Goal: Contribute content: Contribute content

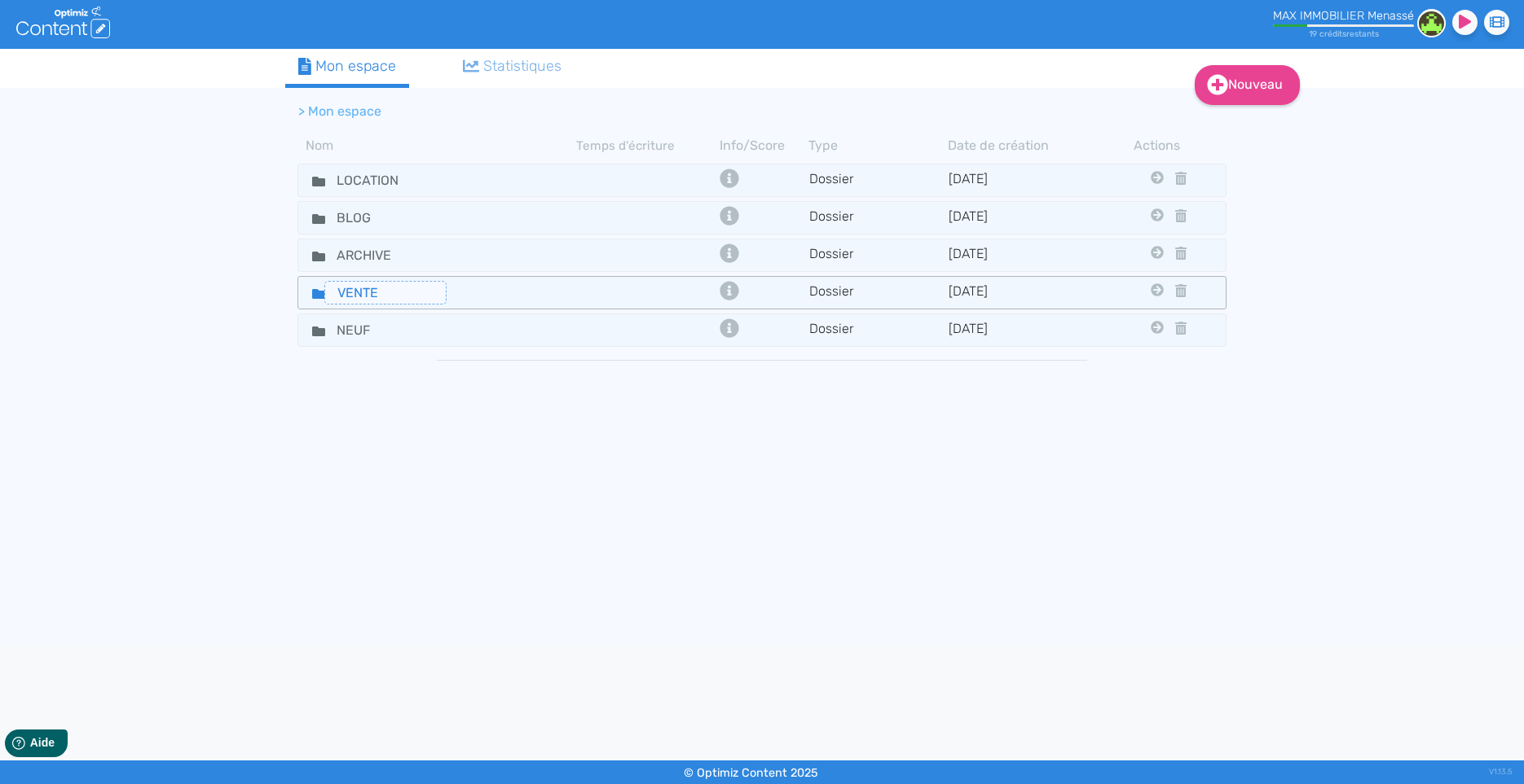
click at [440, 299] on input "VENTE" at bounding box center [385, 293] width 123 height 24
click at [535, 283] on div "VENTE" at bounding box center [438, 293] width 276 height 24
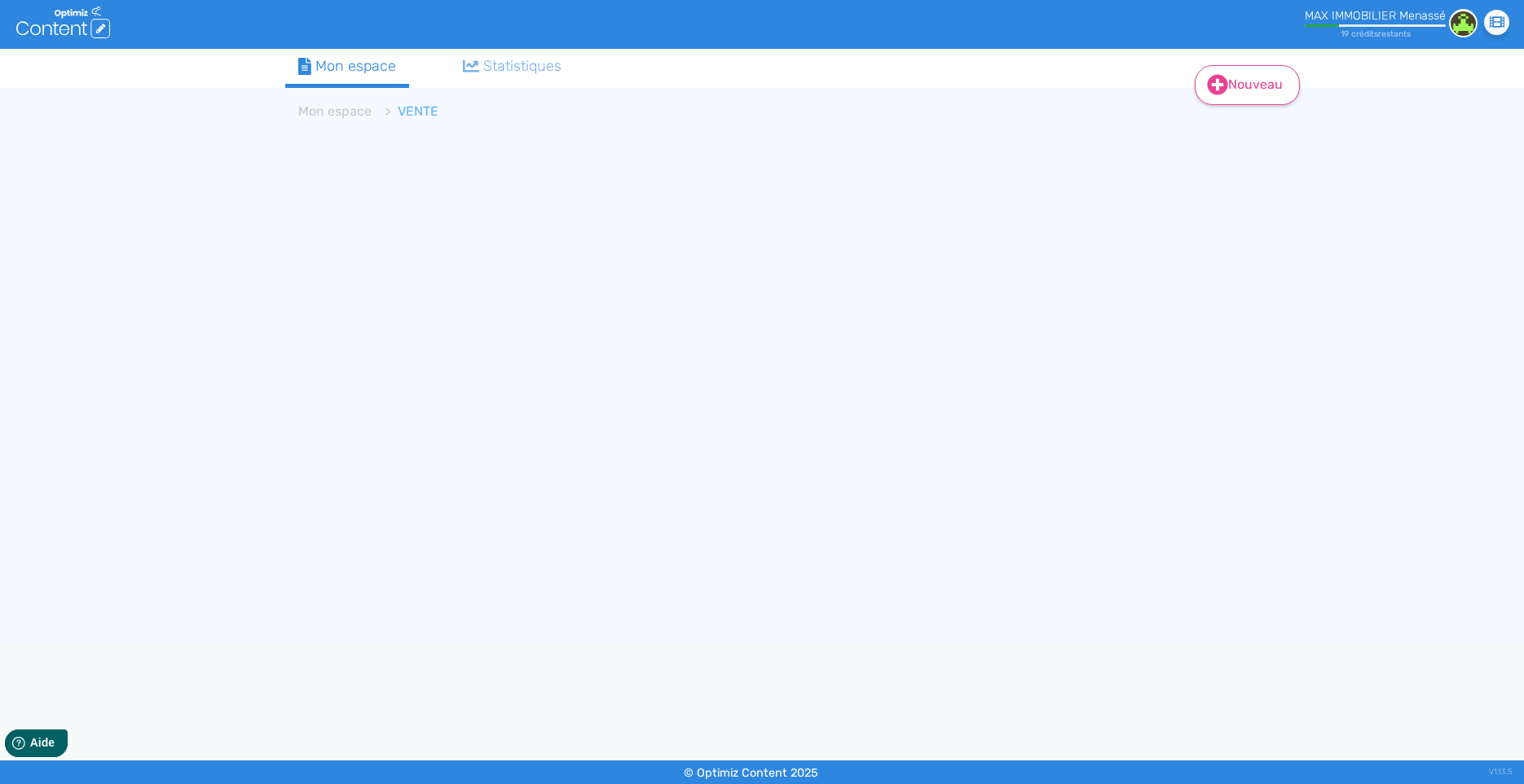
click at [1250, 87] on link "Nouveau" at bounding box center [1247, 84] width 105 height 40
click at [1229, 125] on button "Contenu" at bounding box center [1258, 126] width 130 height 26
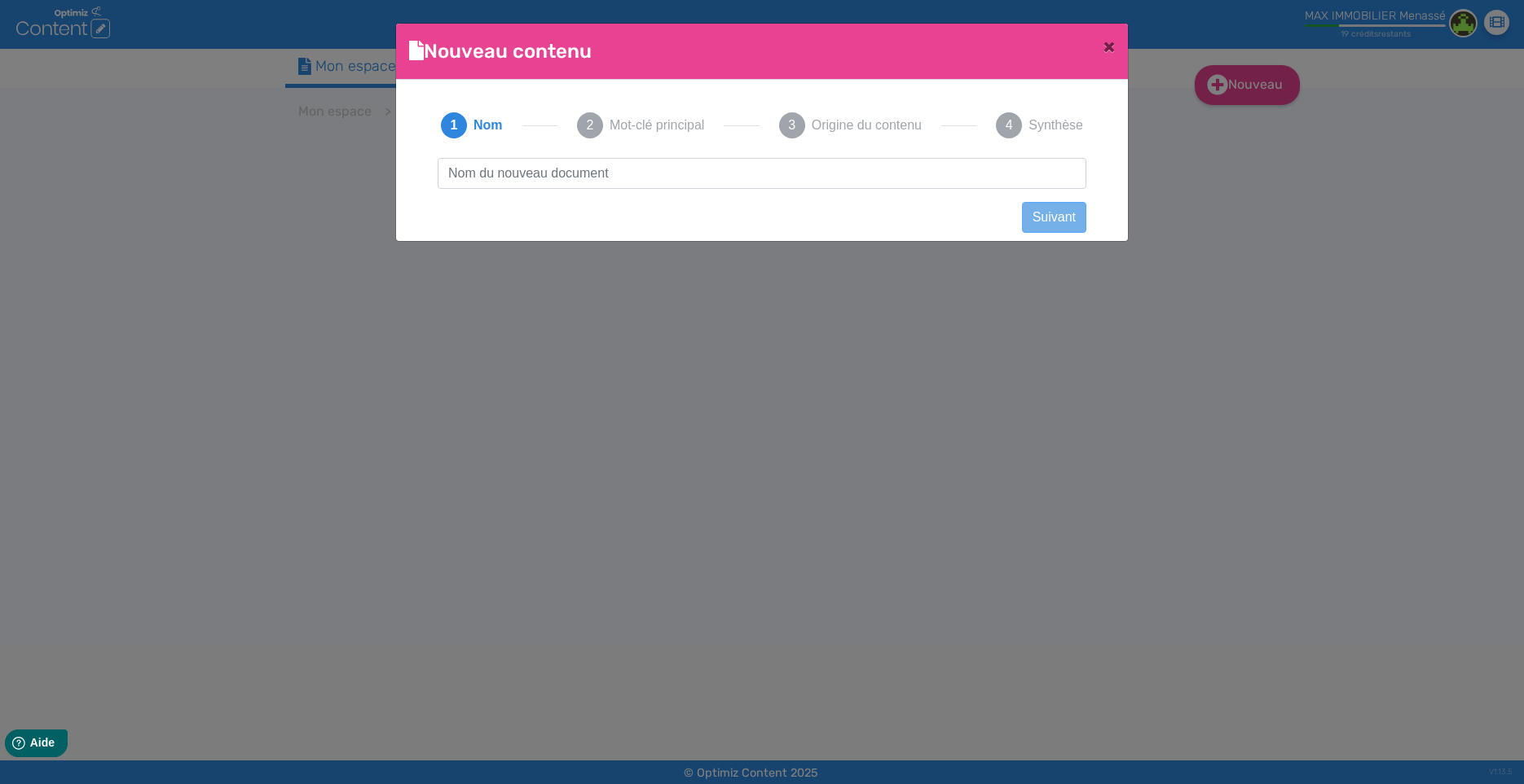
scroll to position [2, 0]
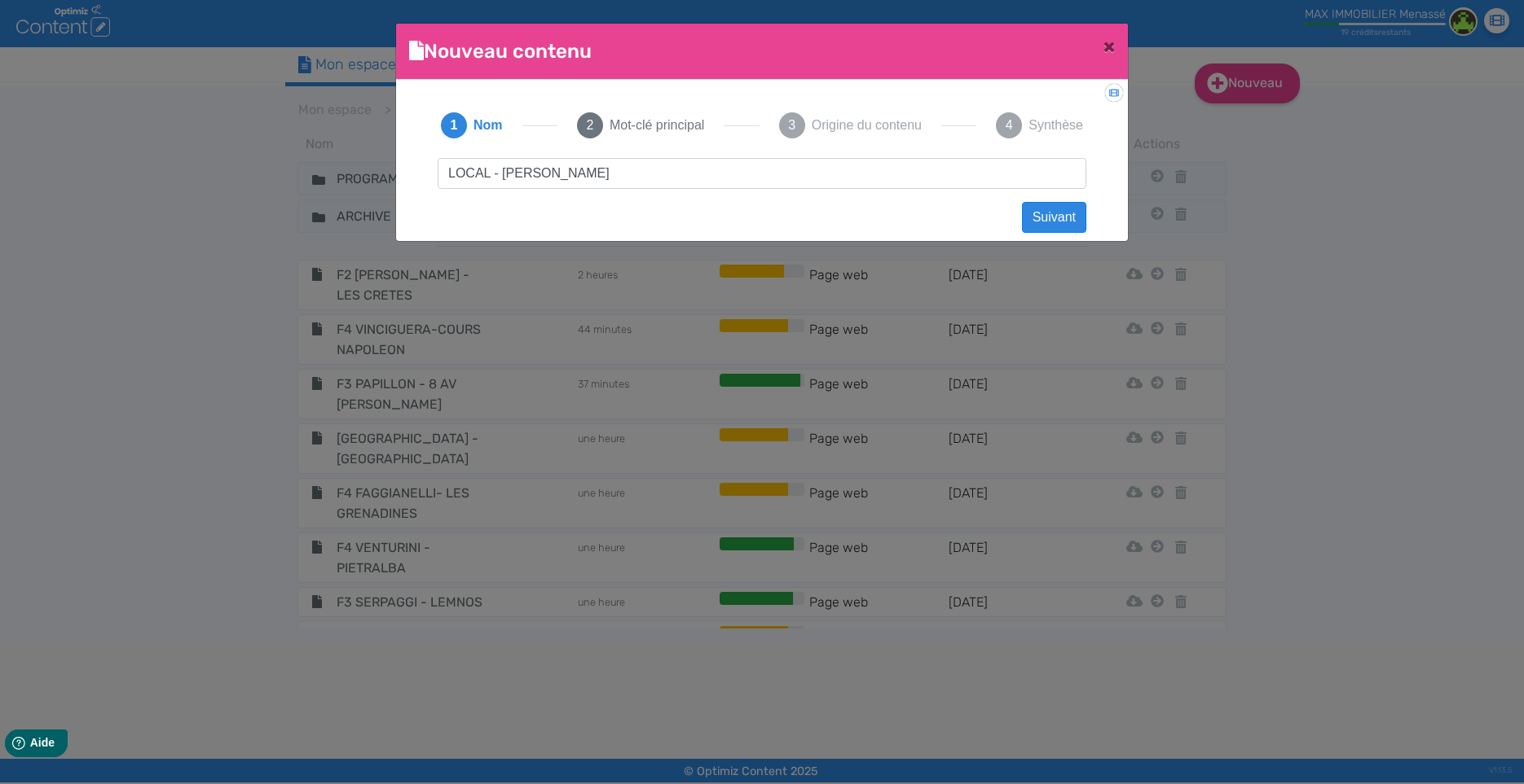
type input "LOCAL - POLI - KENNEDY AJACCIO"
click at [1043, 215] on button "Suivant" at bounding box center [1054, 217] width 64 height 31
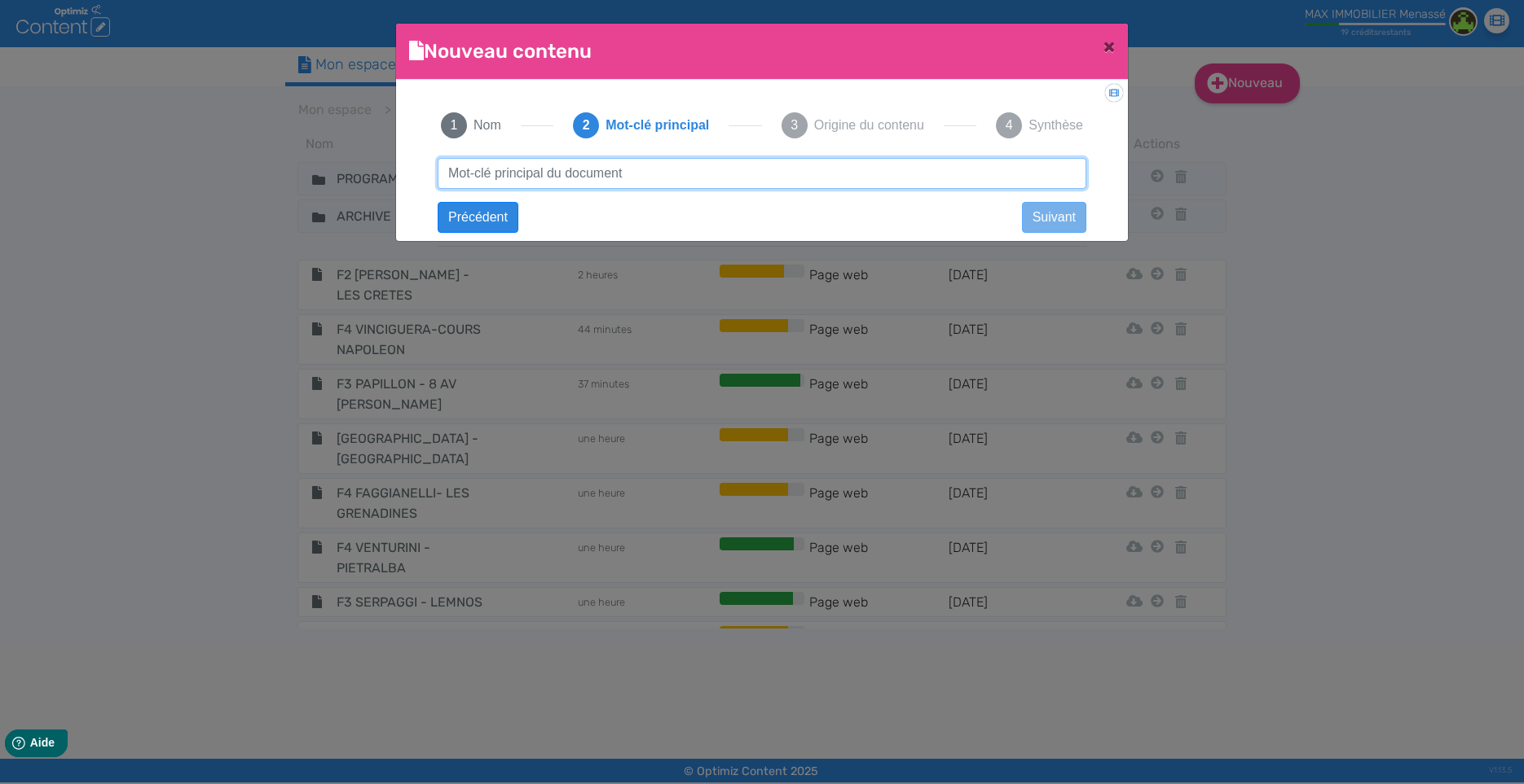
click at [704, 171] on input "text" at bounding box center [762, 173] width 648 height 31
type input "vente local commercial ajaccio"
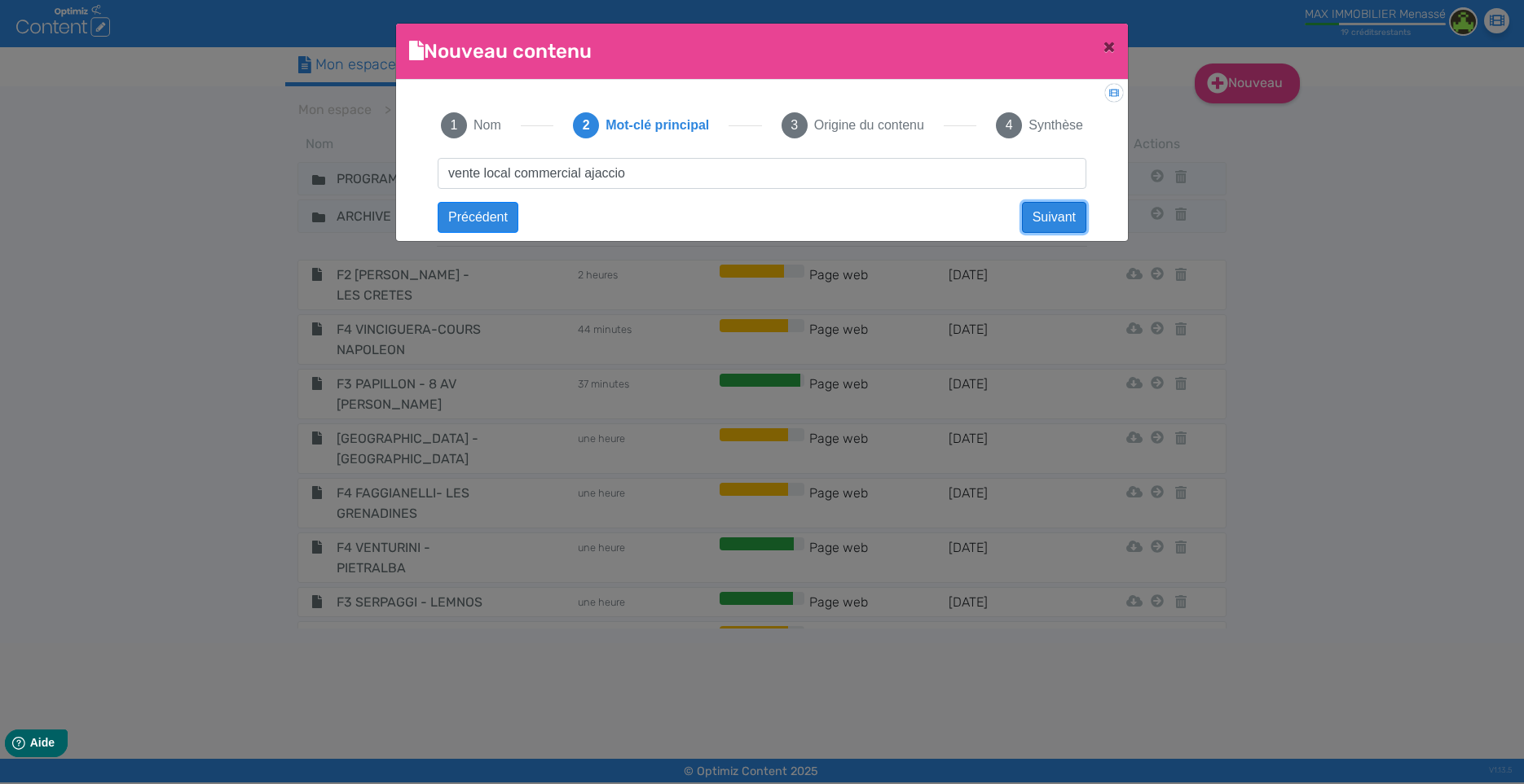
click at [1054, 215] on button "Suivant" at bounding box center [1054, 217] width 64 height 31
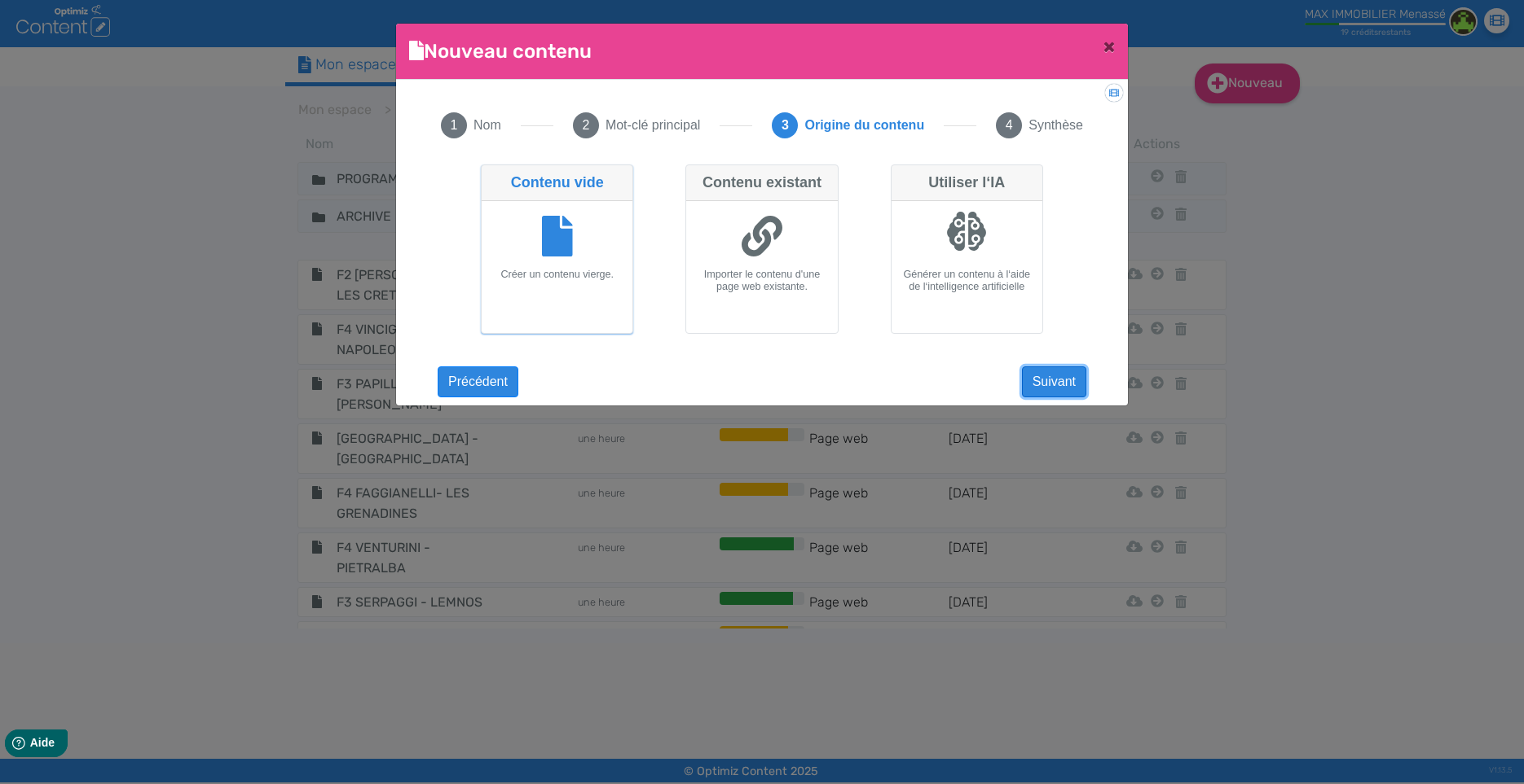
click at [1049, 385] on button "Suivant" at bounding box center [1054, 382] width 64 height 31
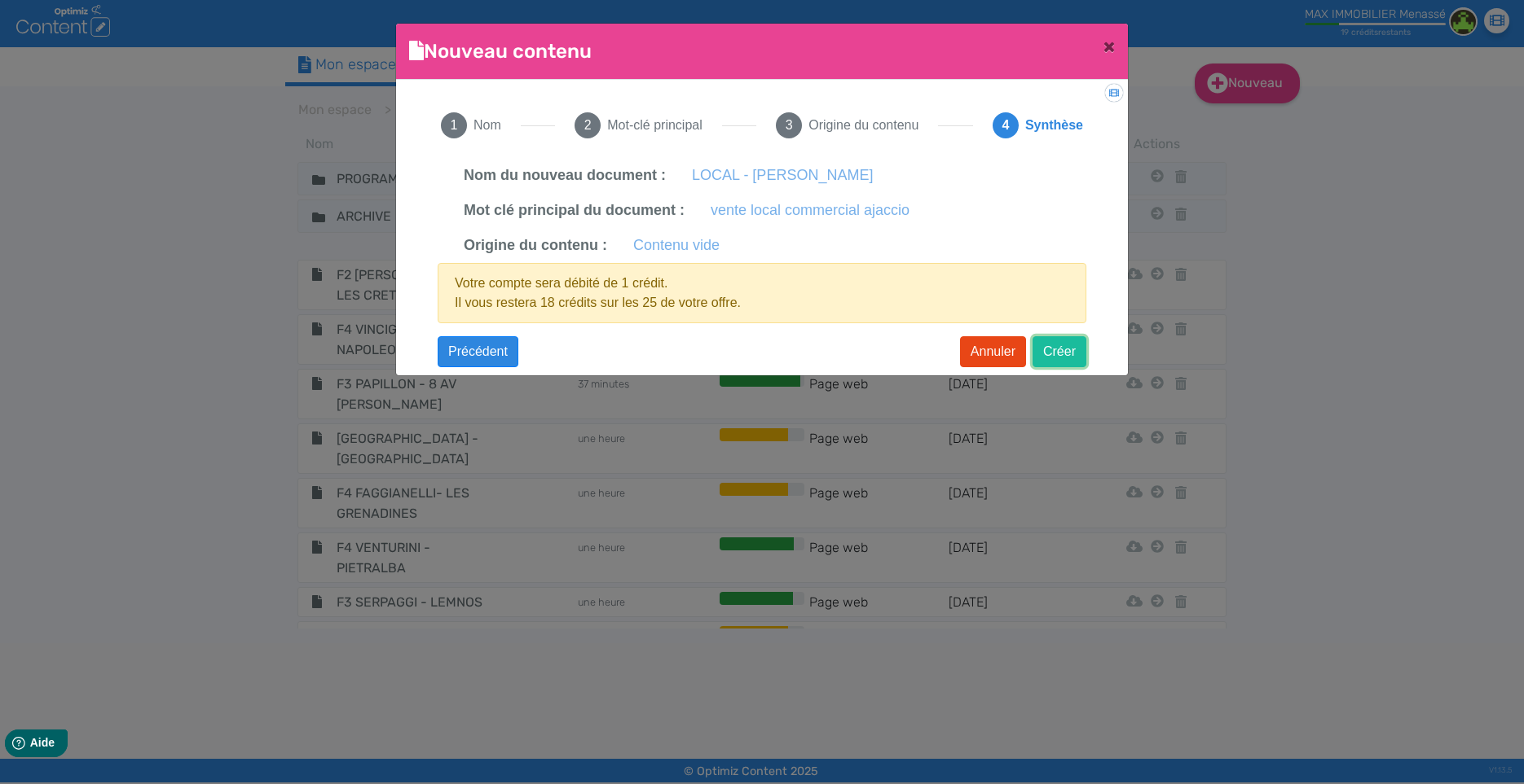
click at [1071, 356] on button "Créer" at bounding box center [1059, 351] width 54 height 31
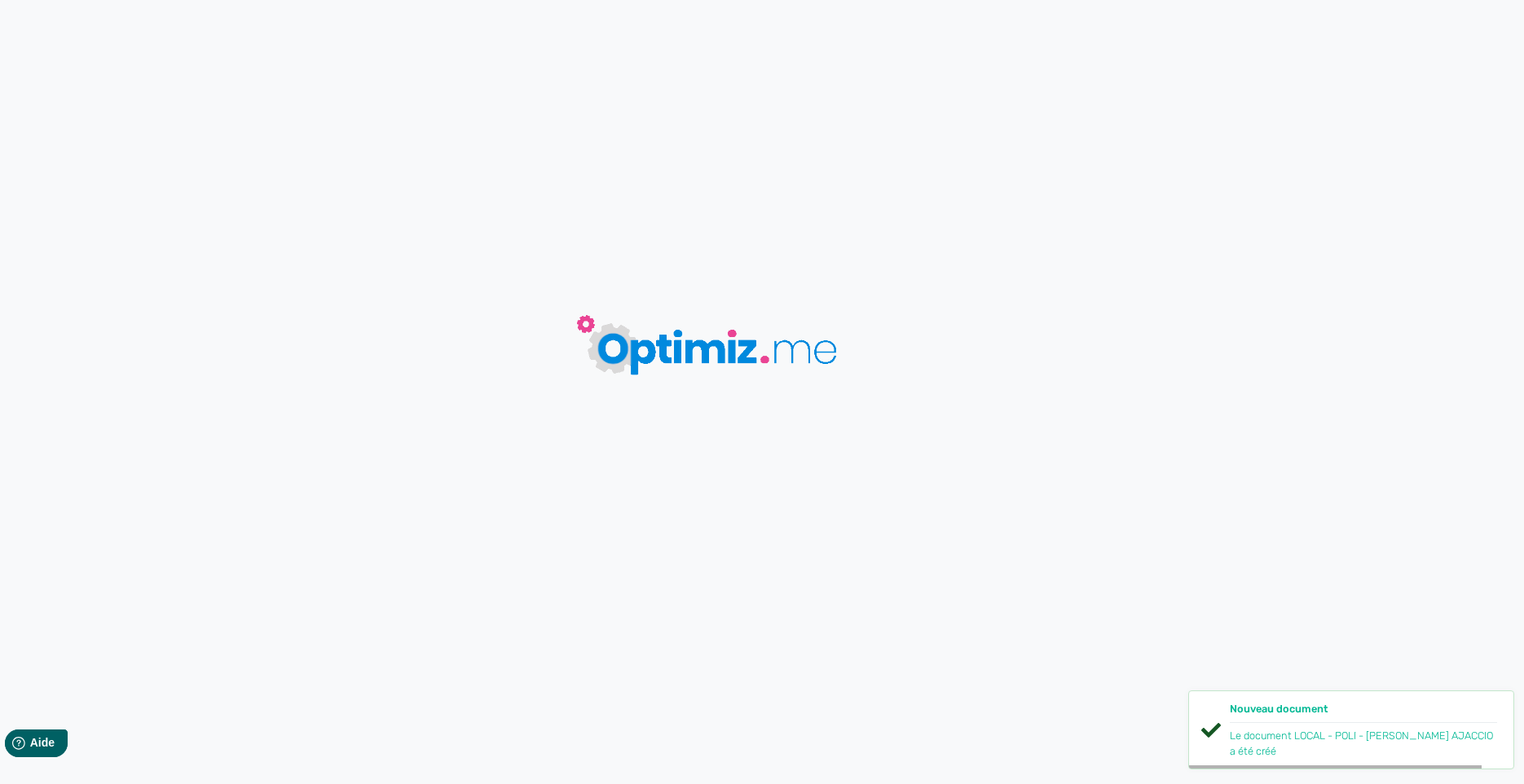
type input "LOCAL - POLI - KENNEDY AJACCIO"
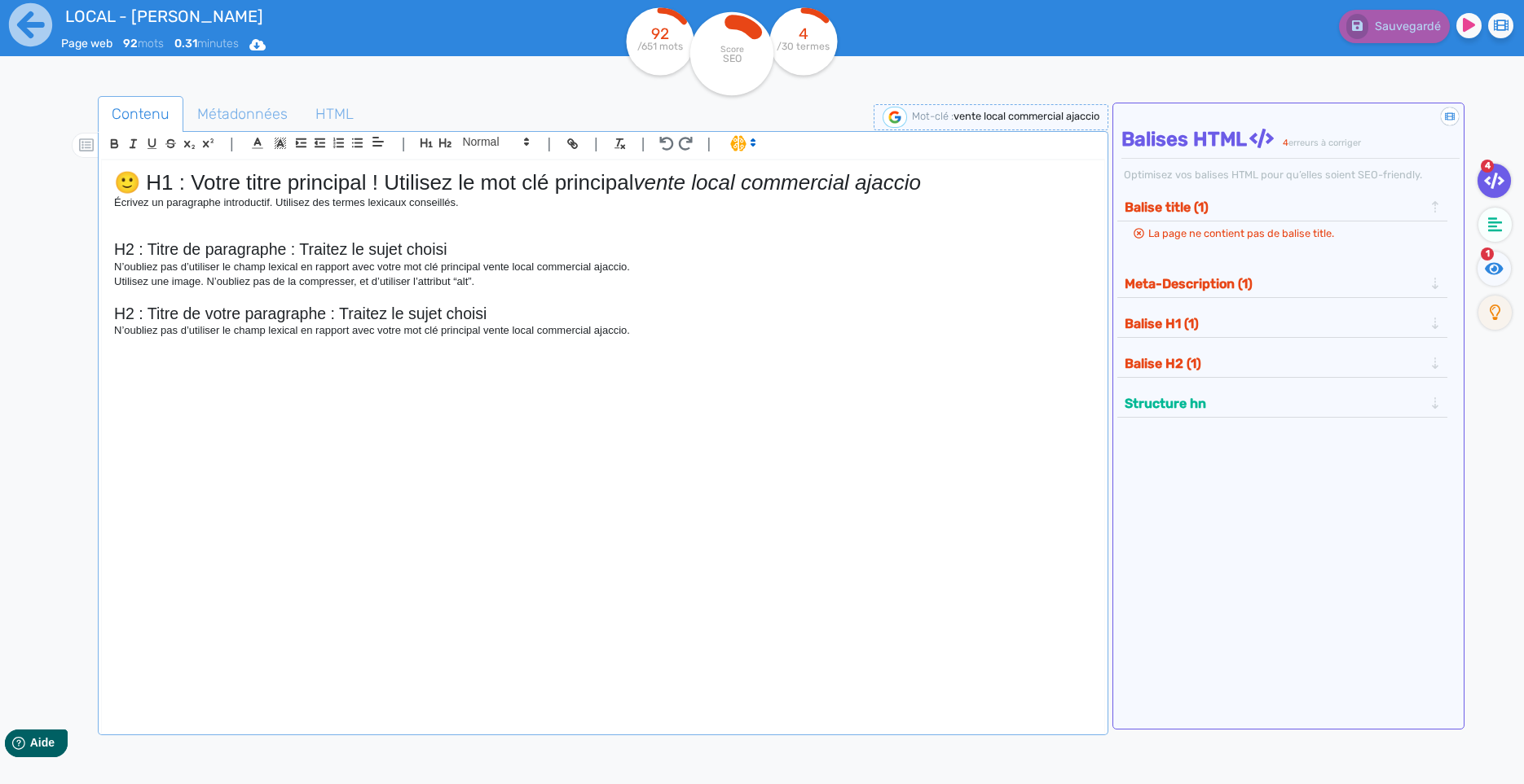
click at [319, 200] on p "Écrivez un paragraphe introductif. Utilisez des termes lexicaux conseillés." at bounding box center [603, 202] width 978 height 14
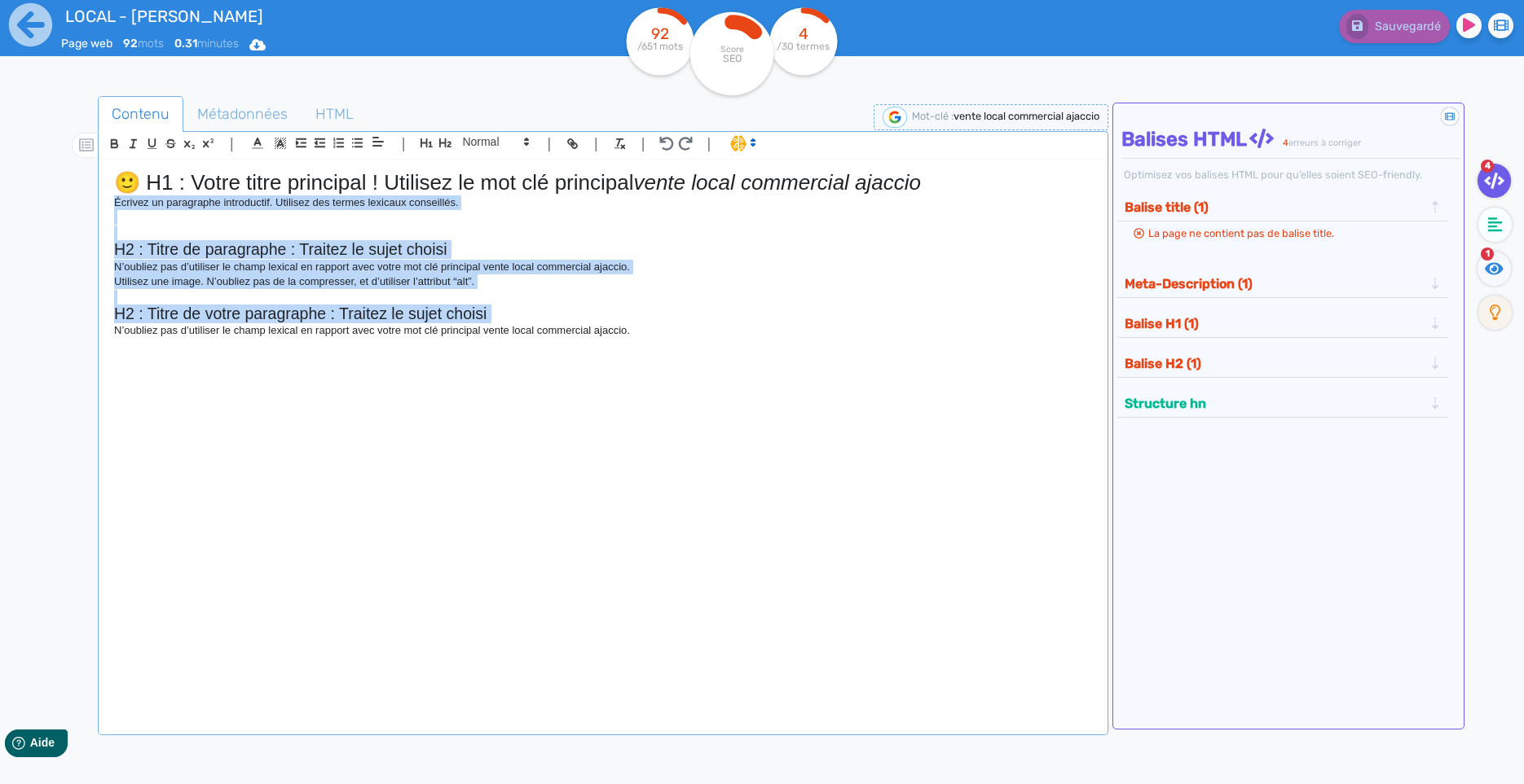
drag, startPoint x: 319, startPoint y: 200, endPoint x: 357, endPoint y: 424, distance: 227.2
click at [354, 436] on div "🙂 H1 : Votre titre principal ! Utilisez le mot clé principal vente local commer…" at bounding box center [603, 435] width 1002 height 549
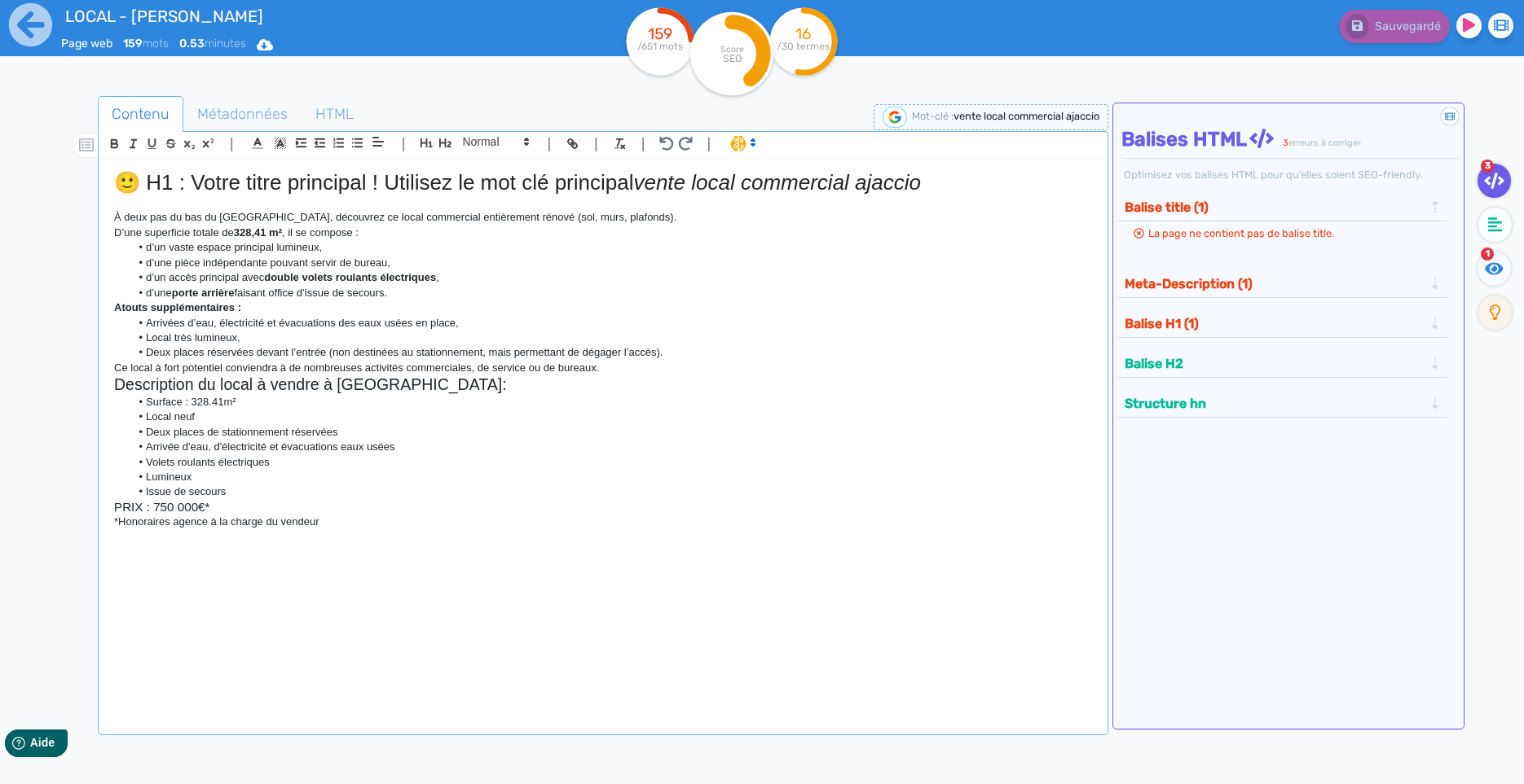
click at [263, 180] on h1 "🙂 H1 : Votre titre principal ! Utilisez le mot clé principal vente local commer…" at bounding box center [603, 182] width 978 height 25
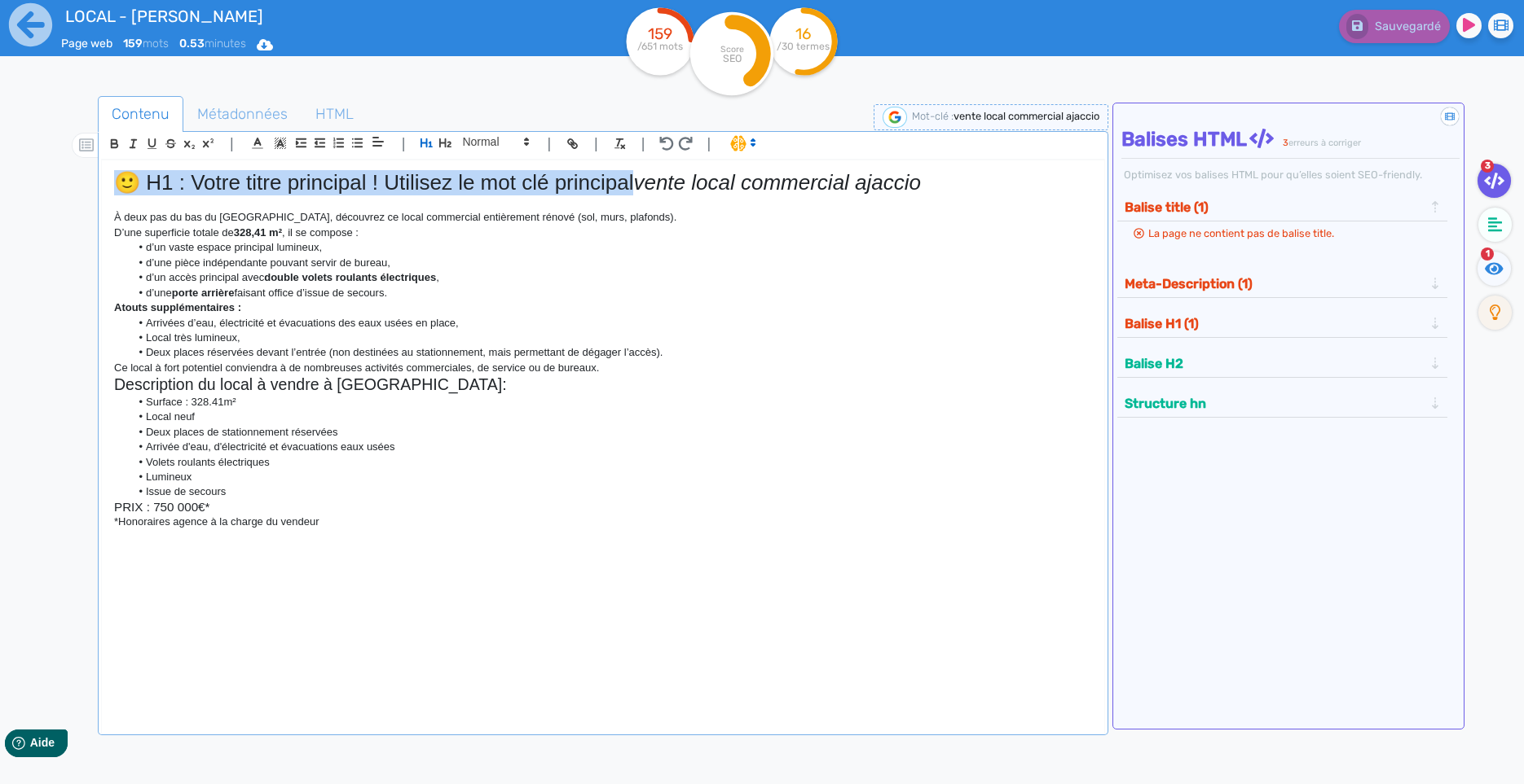
click at [263, 180] on h1 "🙂 H1 : Votre titre principal ! Utilisez le mot clé principal vente local commer…" at bounding box center [603, 182] width 978 height 25
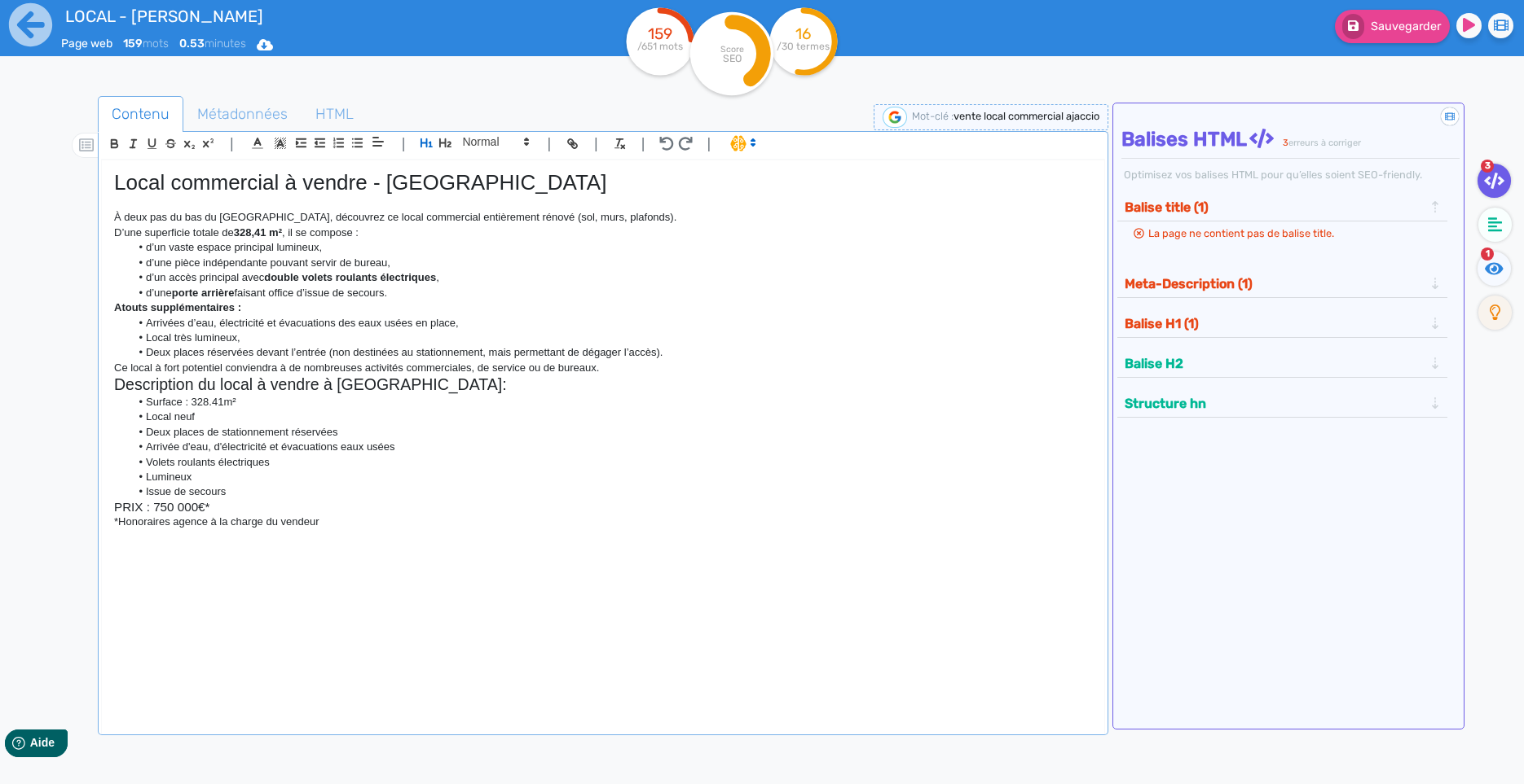
click at [314, 195] on h1 "Local commercial à vendre - AJACCIO CENTRE" at bounding box center [603, 182] width 978 height 25
click at [192, 181] on h1 "Local commercial à vendre - AJACCIO CENTRE" at bounding box center [603, 182] width 978 height 25
click at [306, 194] on h1 "Local commercial à vendre - AJACCIO CENTRE" at bounding box center [603, 182] width 978 height 25
click at [318, 182] on h1 "Local commercial à la vente en plein centre d'AJACCIO" at bounding box center [603, 182] width 978 height 25
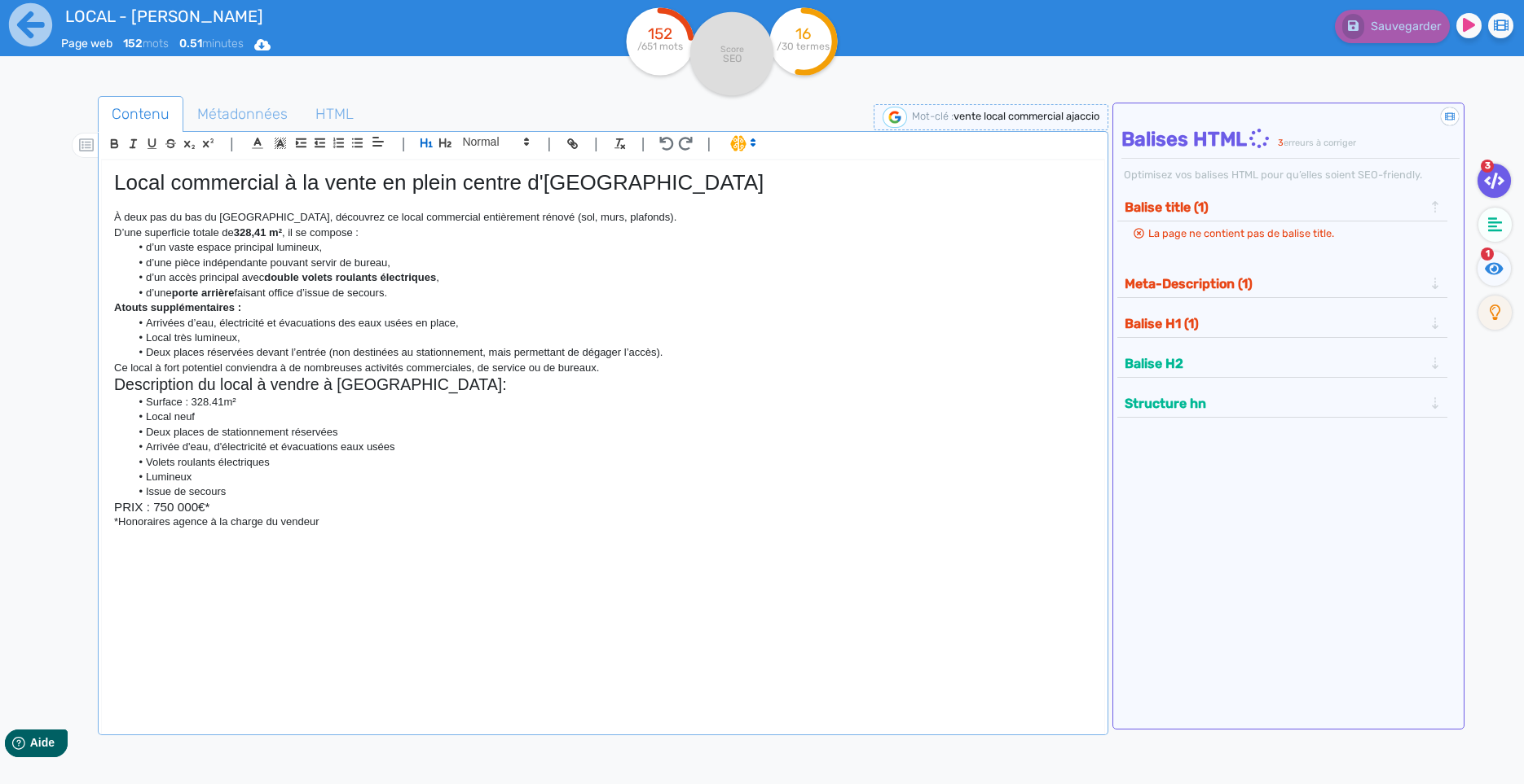
click at [324, 186] on h1 "Local commercial à la vente en plein centre d'AJACCIO" at bounding box center [603, 182] width 978 height 25
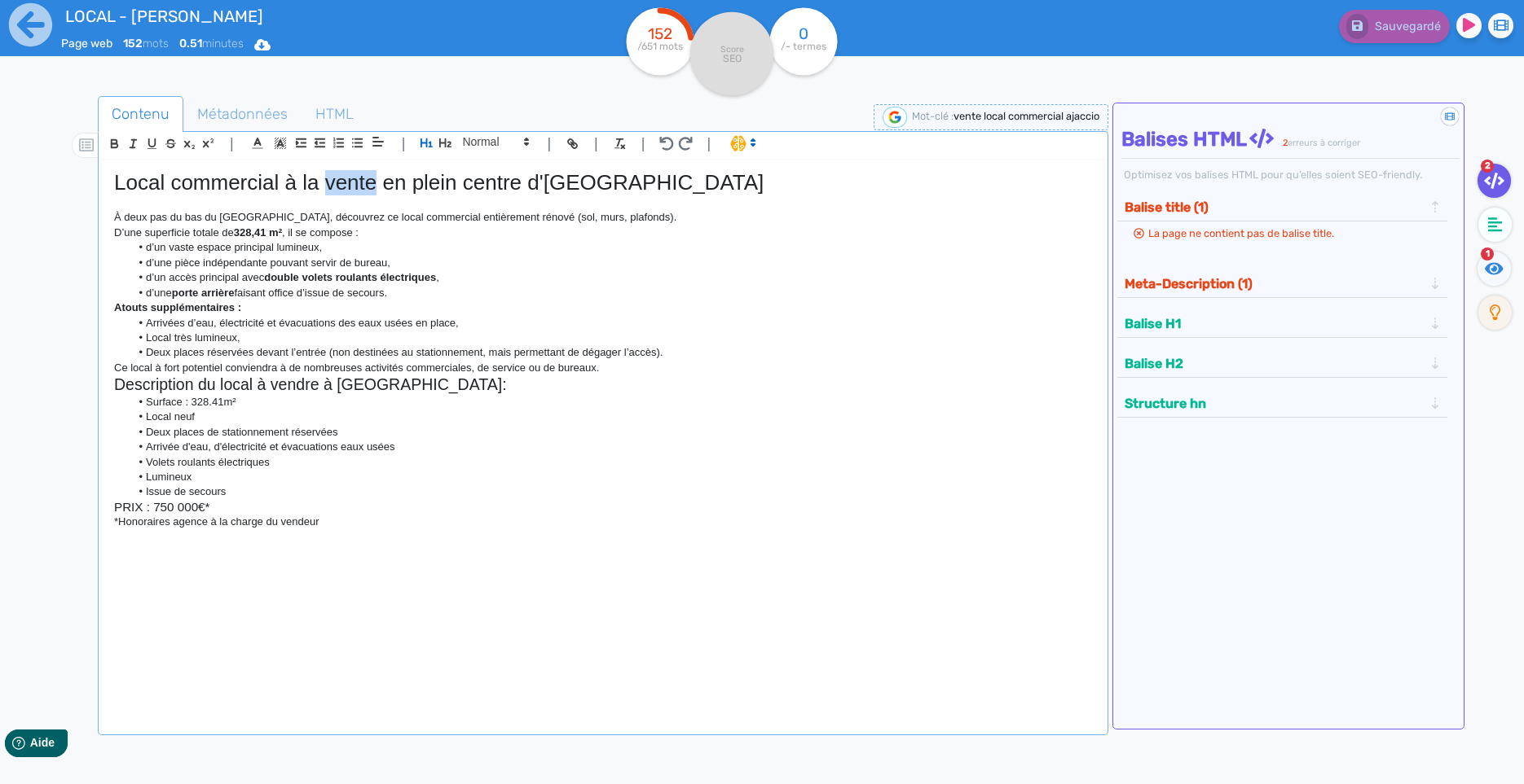
click at [324, 186] on h1 "Local commercial à la vente en plein centre d'AJACCIO" at bounding box center [603, 182] width 978 height 25
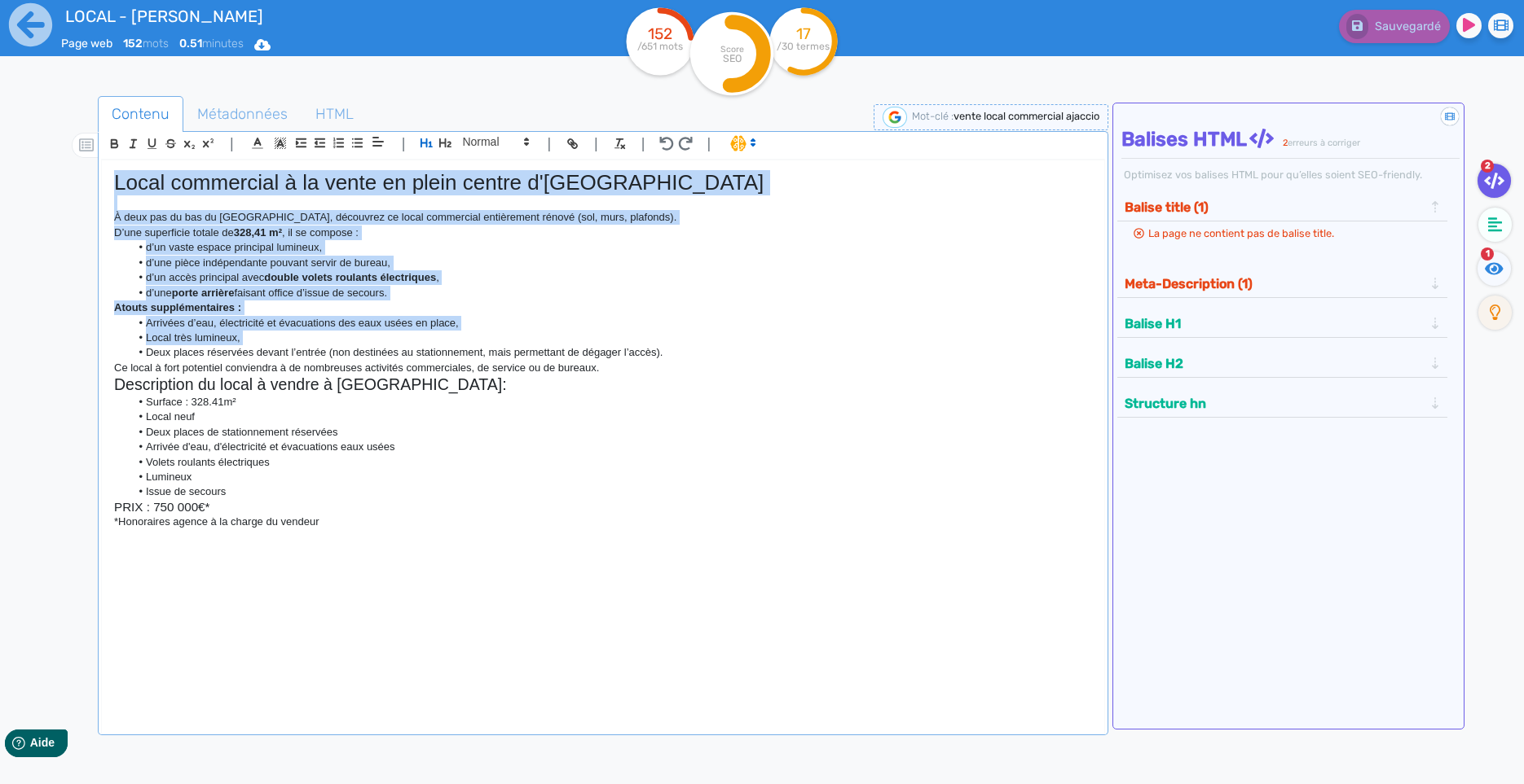
drag, startPoint x: 324, startPoint y: 186, endPoint x: 363, endPoint y: 356, distance: 174.4
click at [363, 356] on div "Local commercial à la vente en plein centre d'AJACCIO À deux pas du bas du Cour…" at bounding box center [603, 435] width 1002 height 549
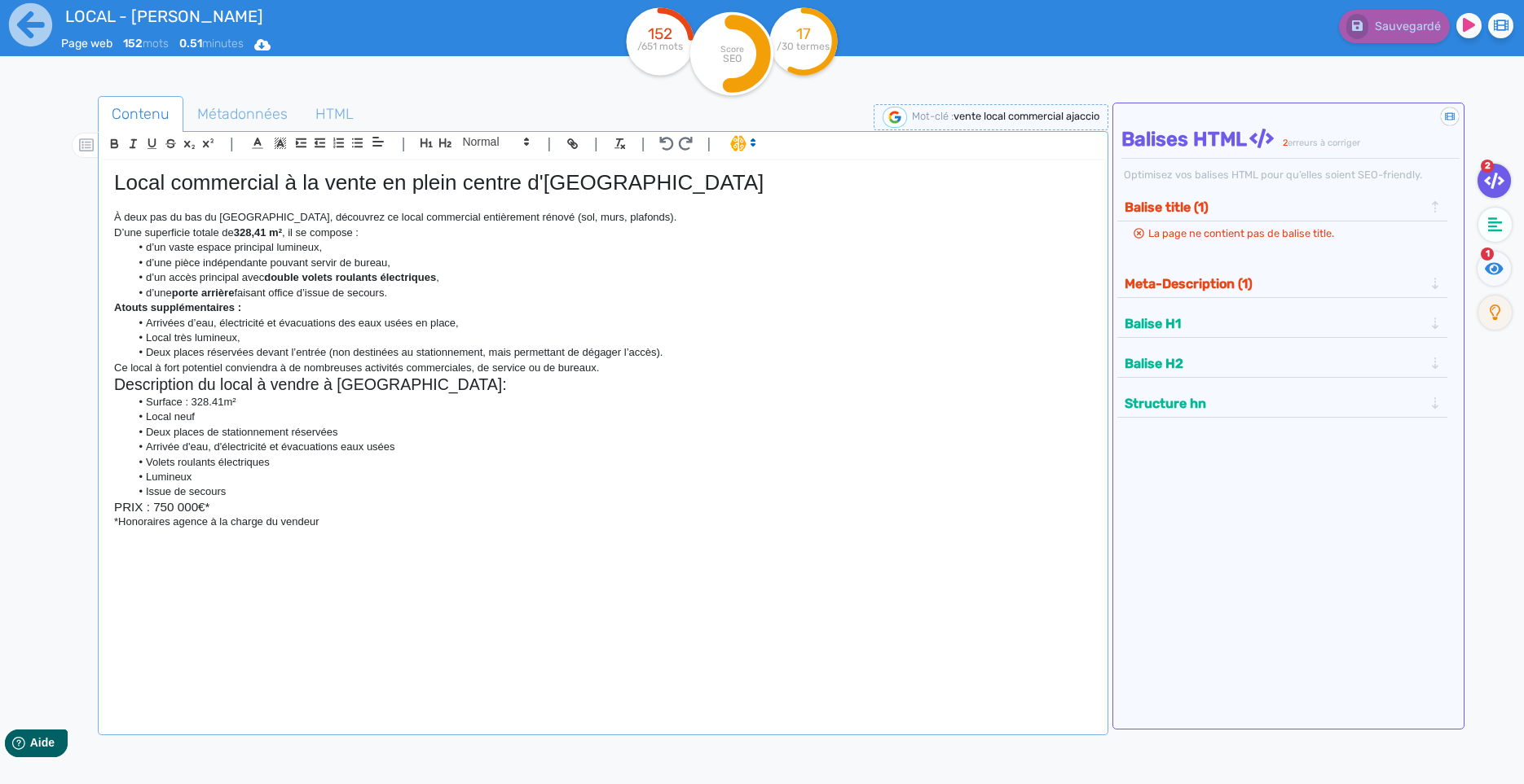
click at [644, 375] on p "Ce local à fort potentiel conviendra à de nombreuses activités commerciales, de…" at bounding box center [603, 368] width 978 height 14
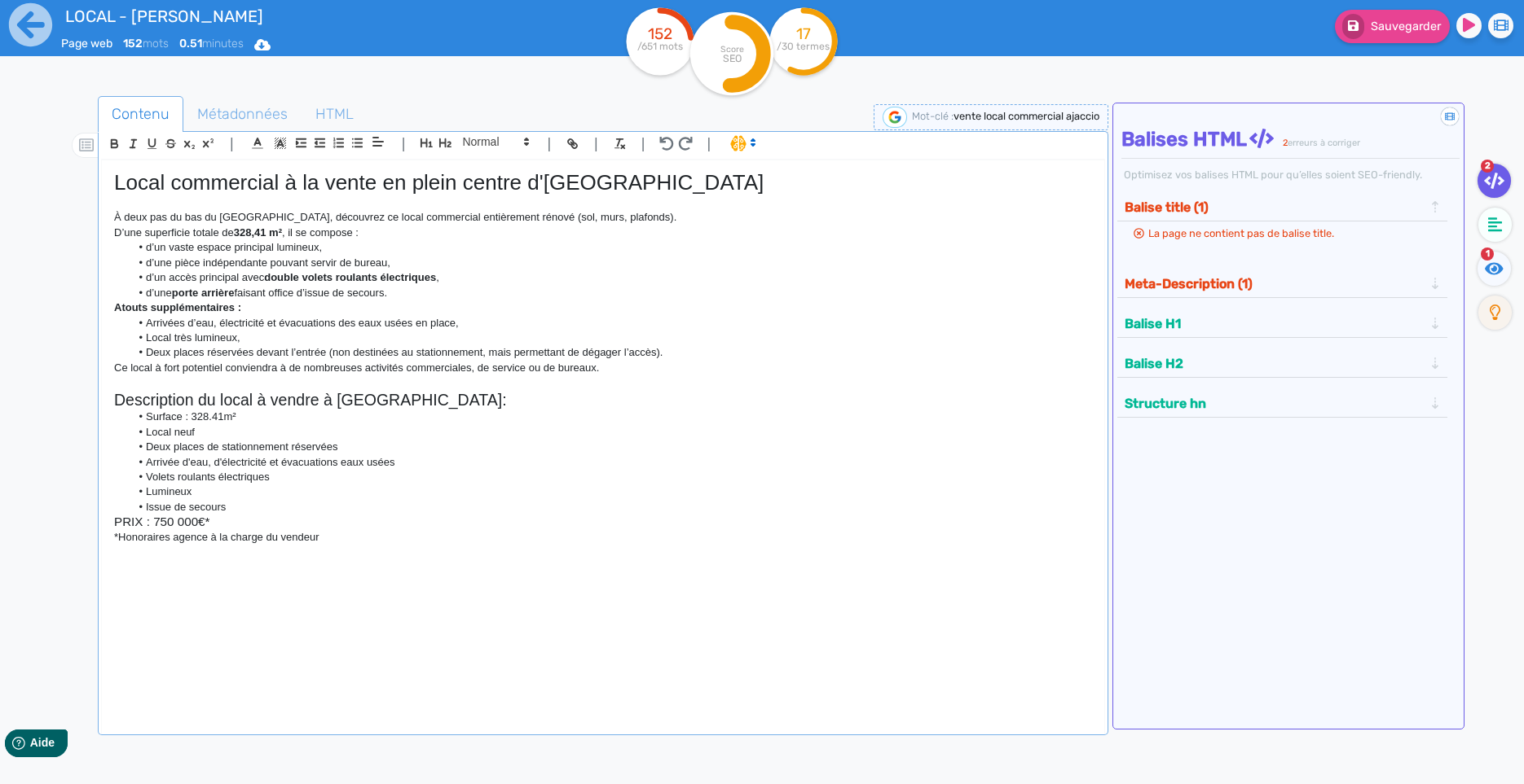
click at [322, 188] on h1 "Local commercial à la vente en plein centre d'AJACCIO" at bounding box center [603, 182] width 978 height 25
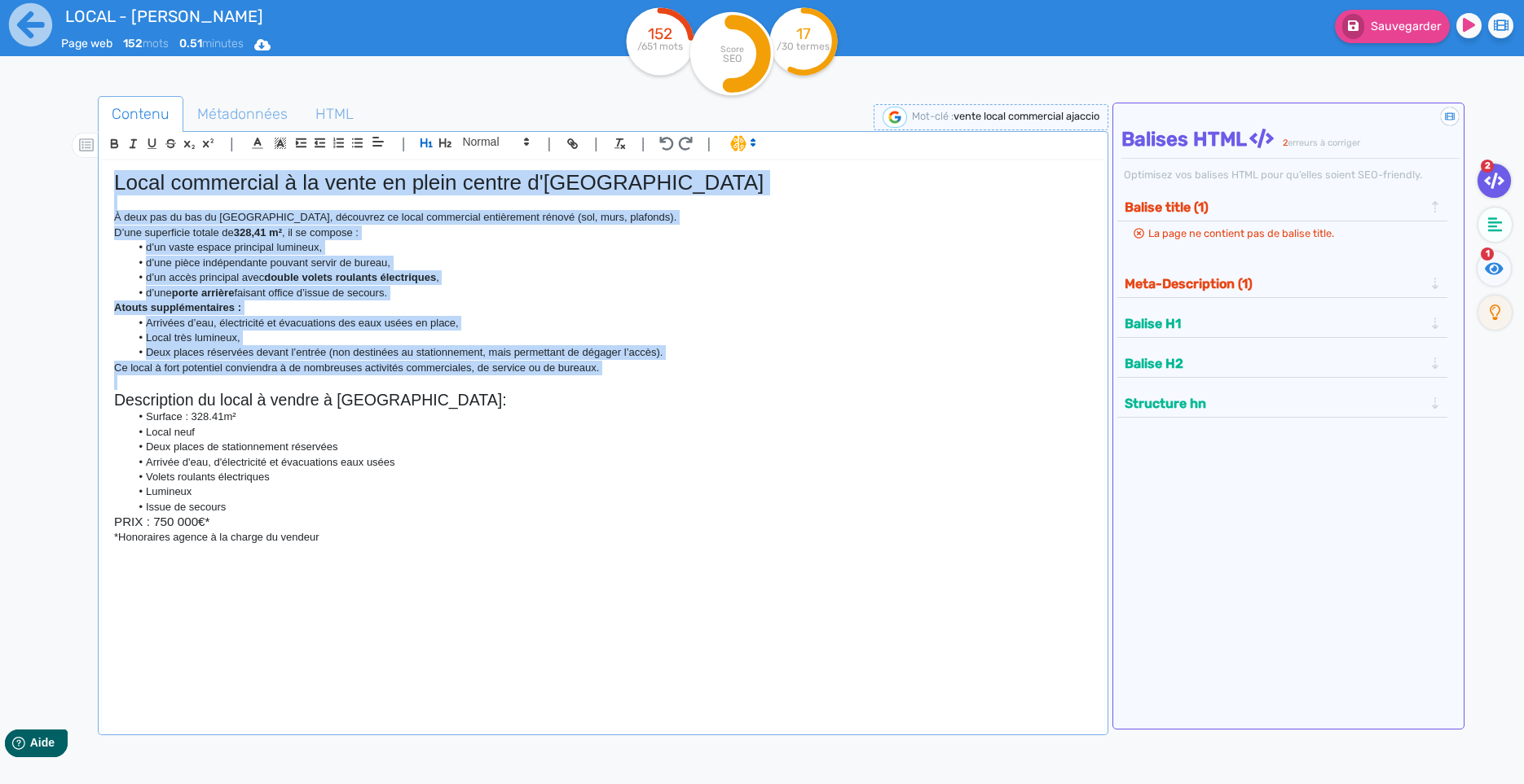
drag, startPoint x: 322, startPoint y: 188, endPoint x: 450, endPoint y: 384, distance: 234.1
click at [450, 384] on div "Local commercial à la vente en plein centre d'AJACCIO À deux pas du bas du Cour…" at bounding box center [603, 435] width 1002 height 549
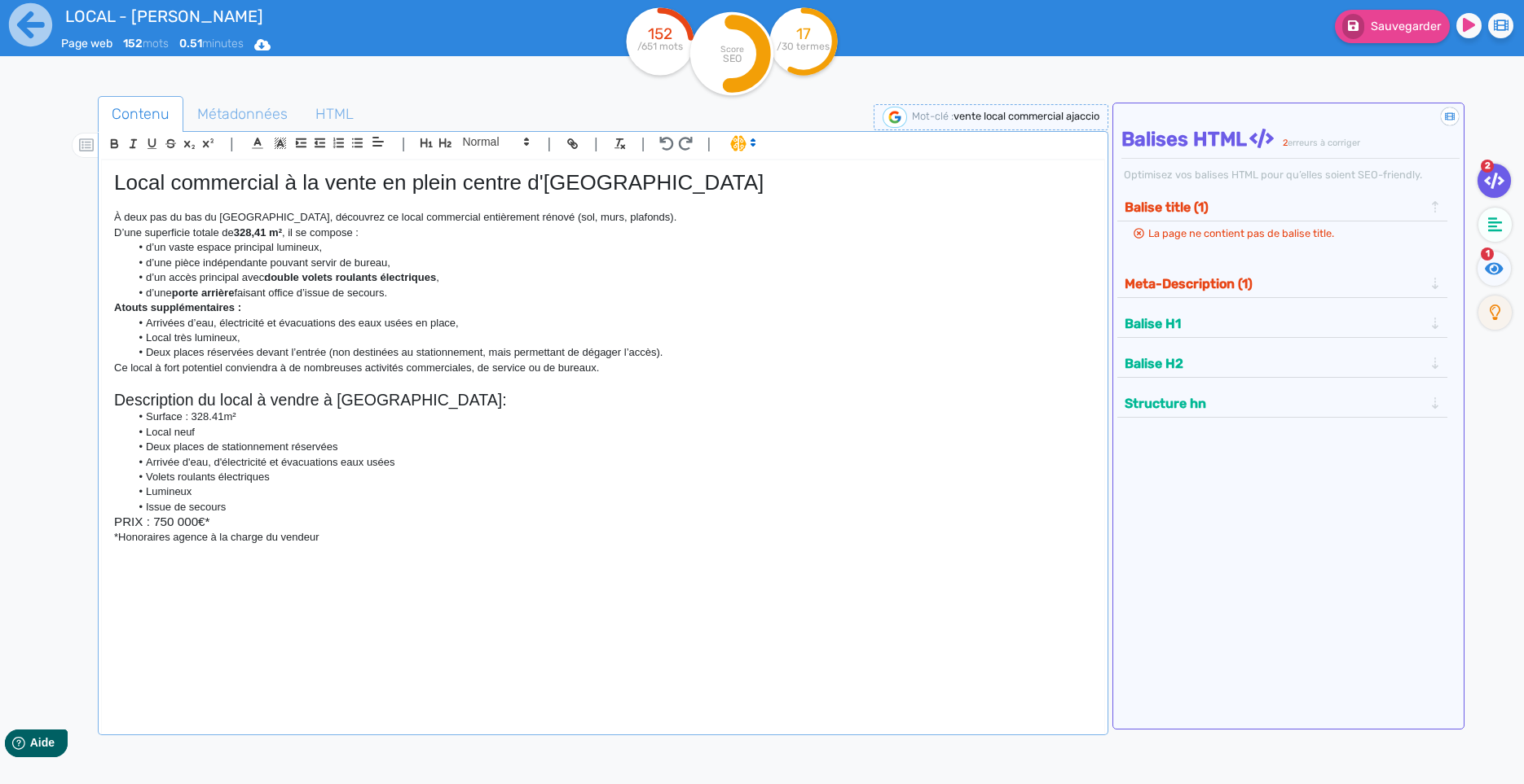
click at [746, 139] on icon at bounding box center [752, 142] width 14 height 14
click at [747, 204] on span at bounding box center [759, 203] width 58 height 25
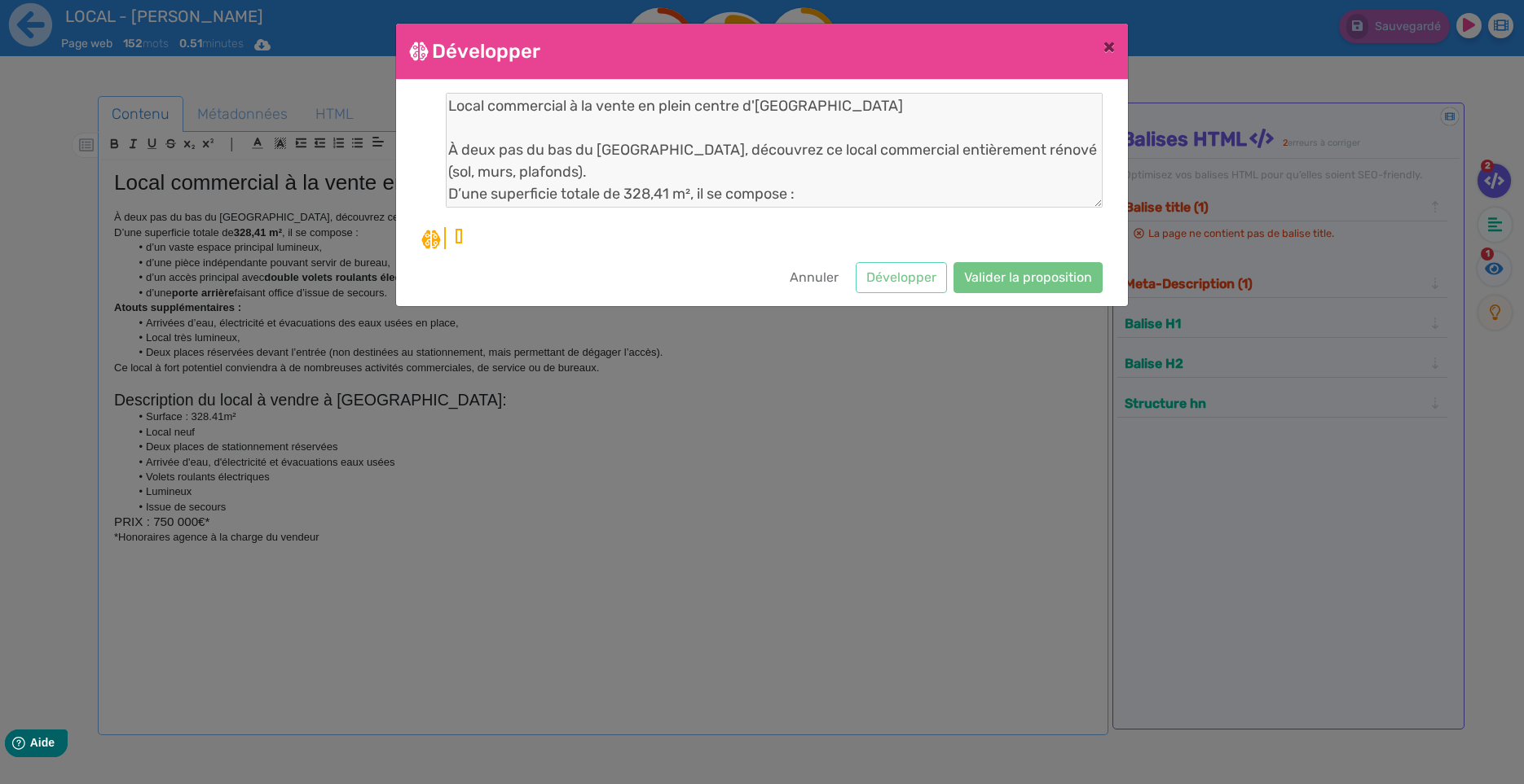
click at [737, 224] on div "Local commercial à la vente en plein centre d'AJACCIO À deux pas du bas du Cour…" at bounding box center [762, 171] width 681 height 156
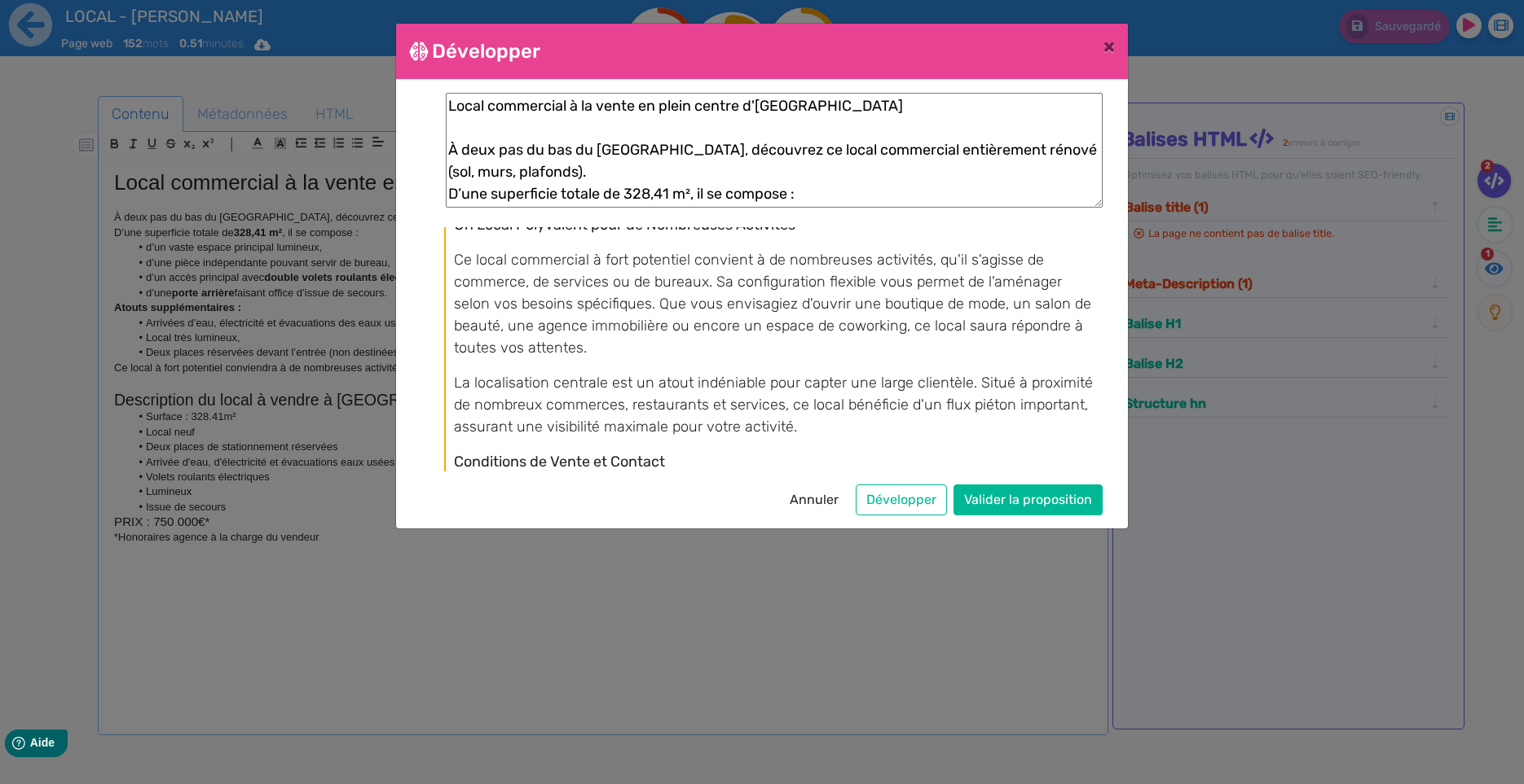
scroll to position [718, 0]
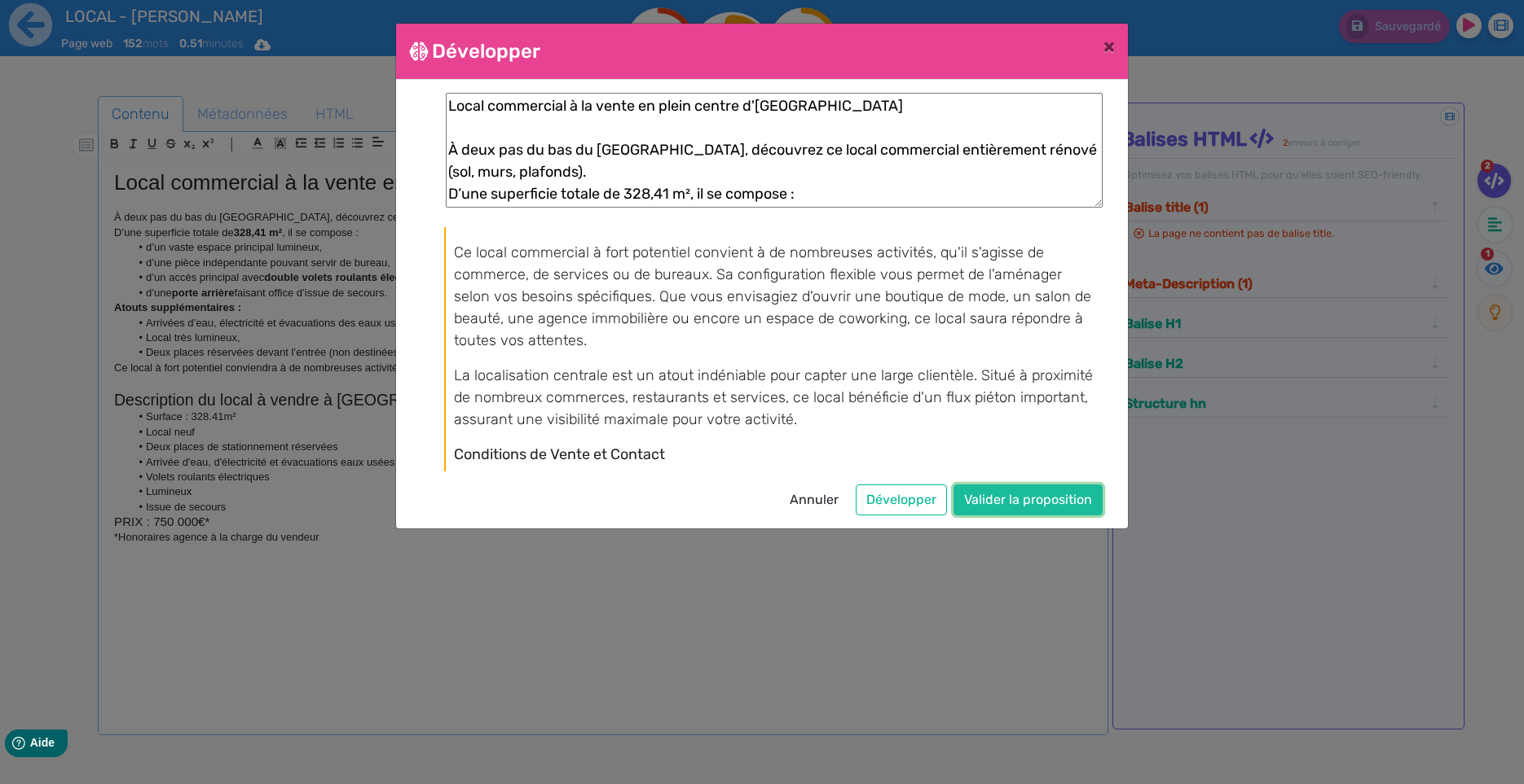
click at [992, 494] on button "Valider la proposition" at bounding box center [1028, 500] width 149 height 31
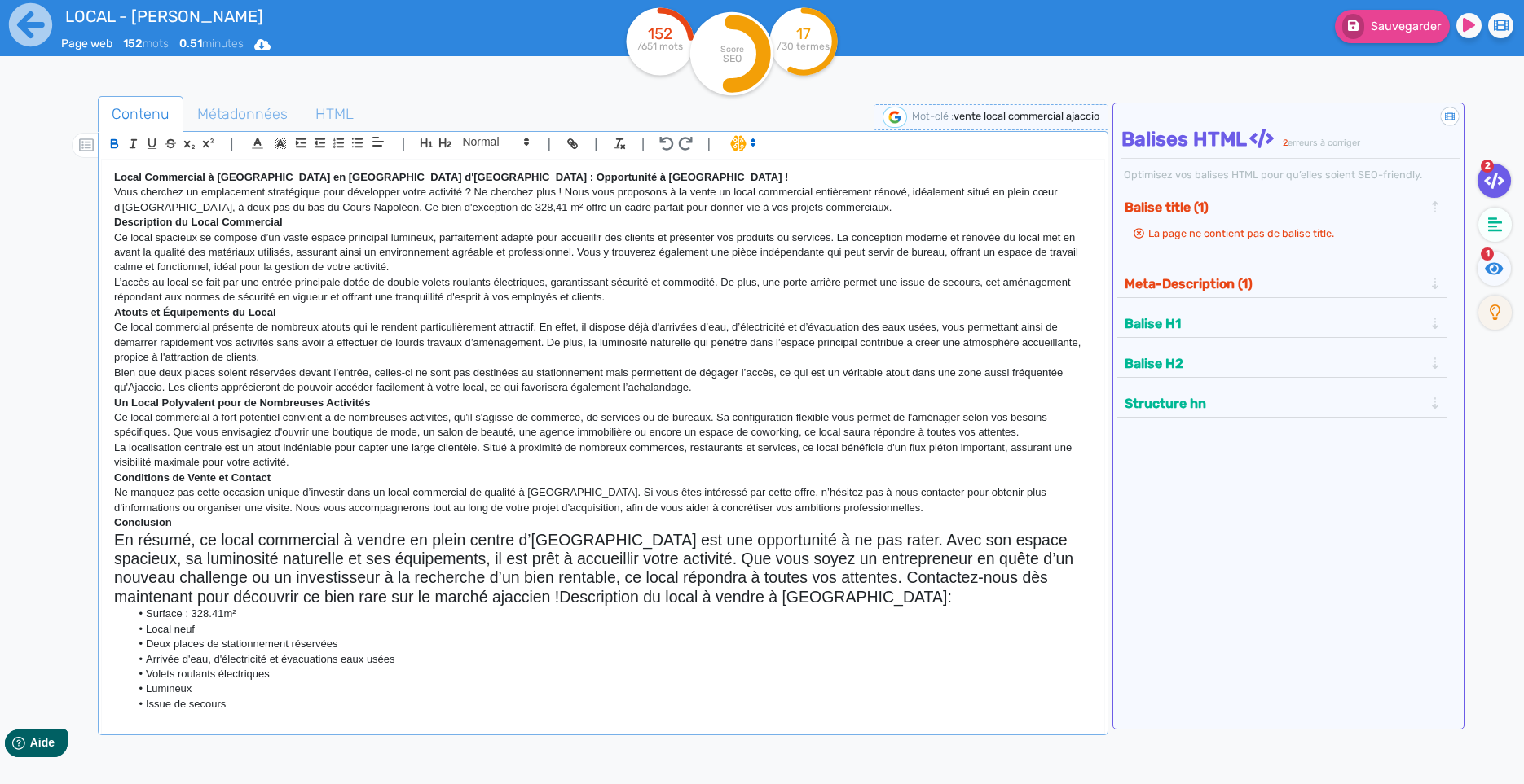
click at [232, 177] on strong "Local Commercial à Vendre en Plein Centre d'AJACCIO : Opportunité à Saisir !" at bounding box center [451, 177] width 674 height 12
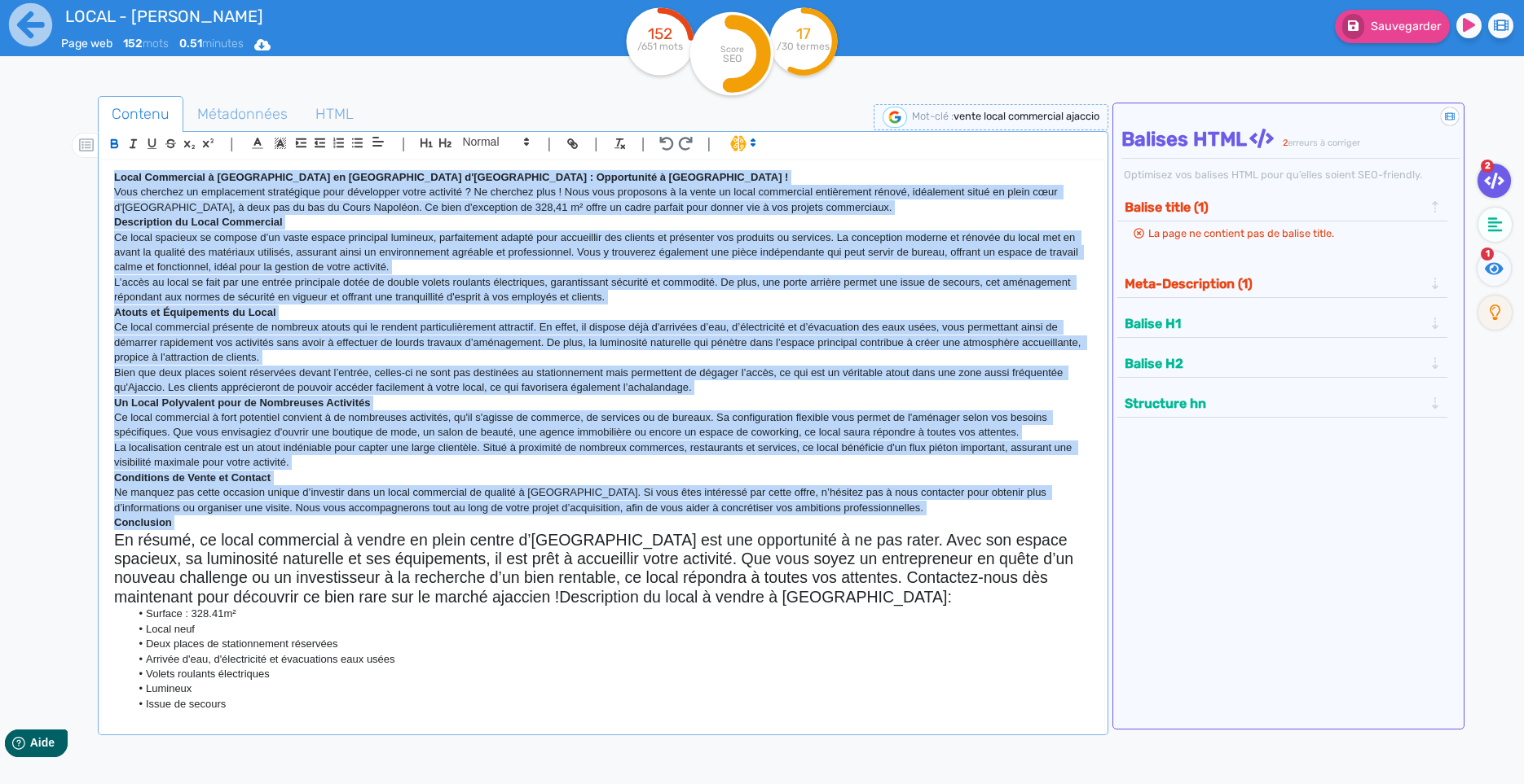
drag, startPoint x: 232, startPoint y: 177, endPoint x: 650, endPoint y: 569, distance: 573.1
click at [650, 569] on div "Local Commercial à Vendre en Plein Centre d'AJACCIO : Opportunité à Saisir ! Vo…" at bounding box center [603, 435] width 1002 height 549
click at [567, 588] on h2 "En résumé, ce local commercial à vendre en plein centre d’Ajaccio est une oppor…" at bounding box center [603, 569] width 978 height 77
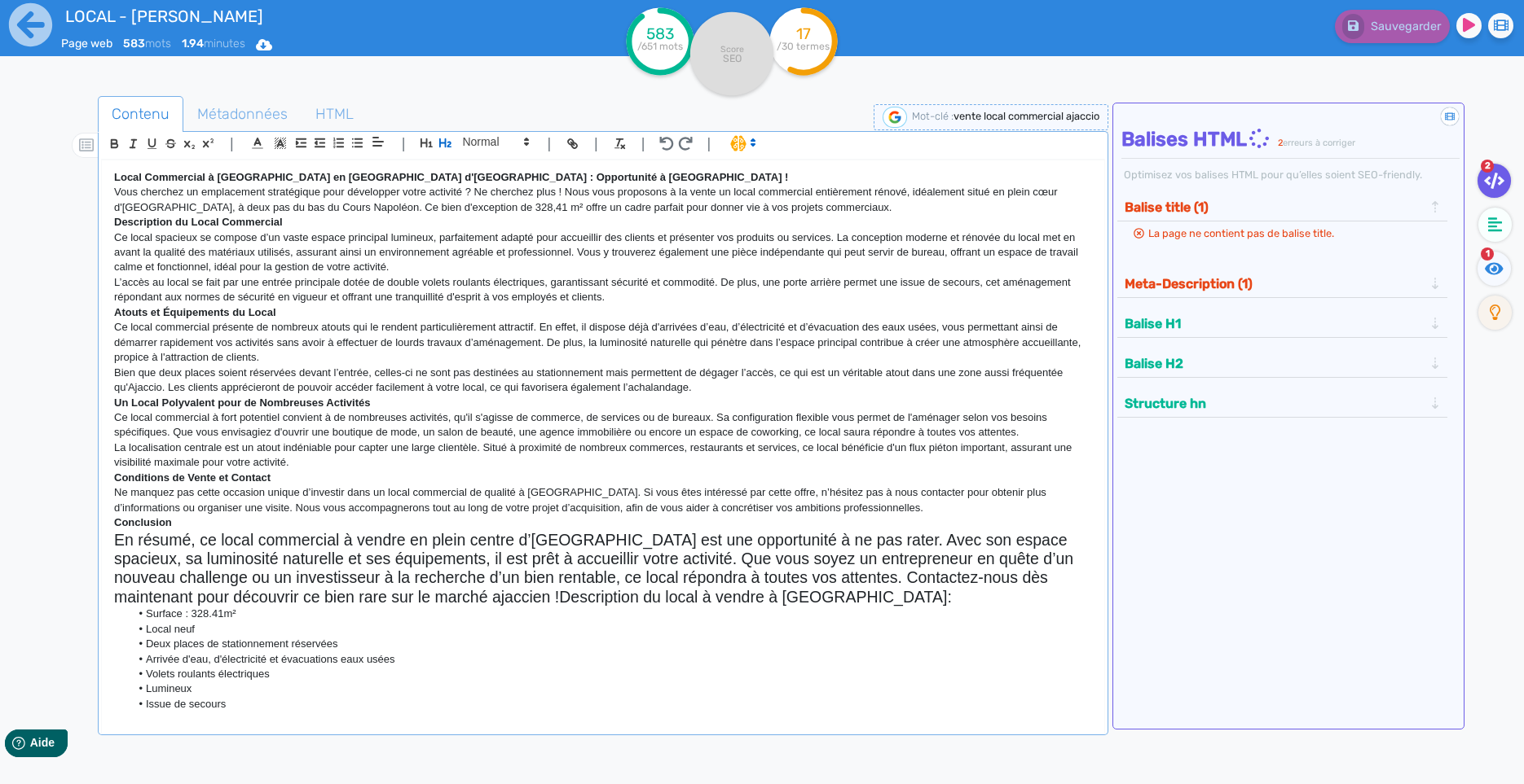
click at [482, 599] on h2 "En résumé, ce local commercial à vendre en plein centre d’Ajaccio est une oppor…" at bounding box center [603, 569] width 978 height 77
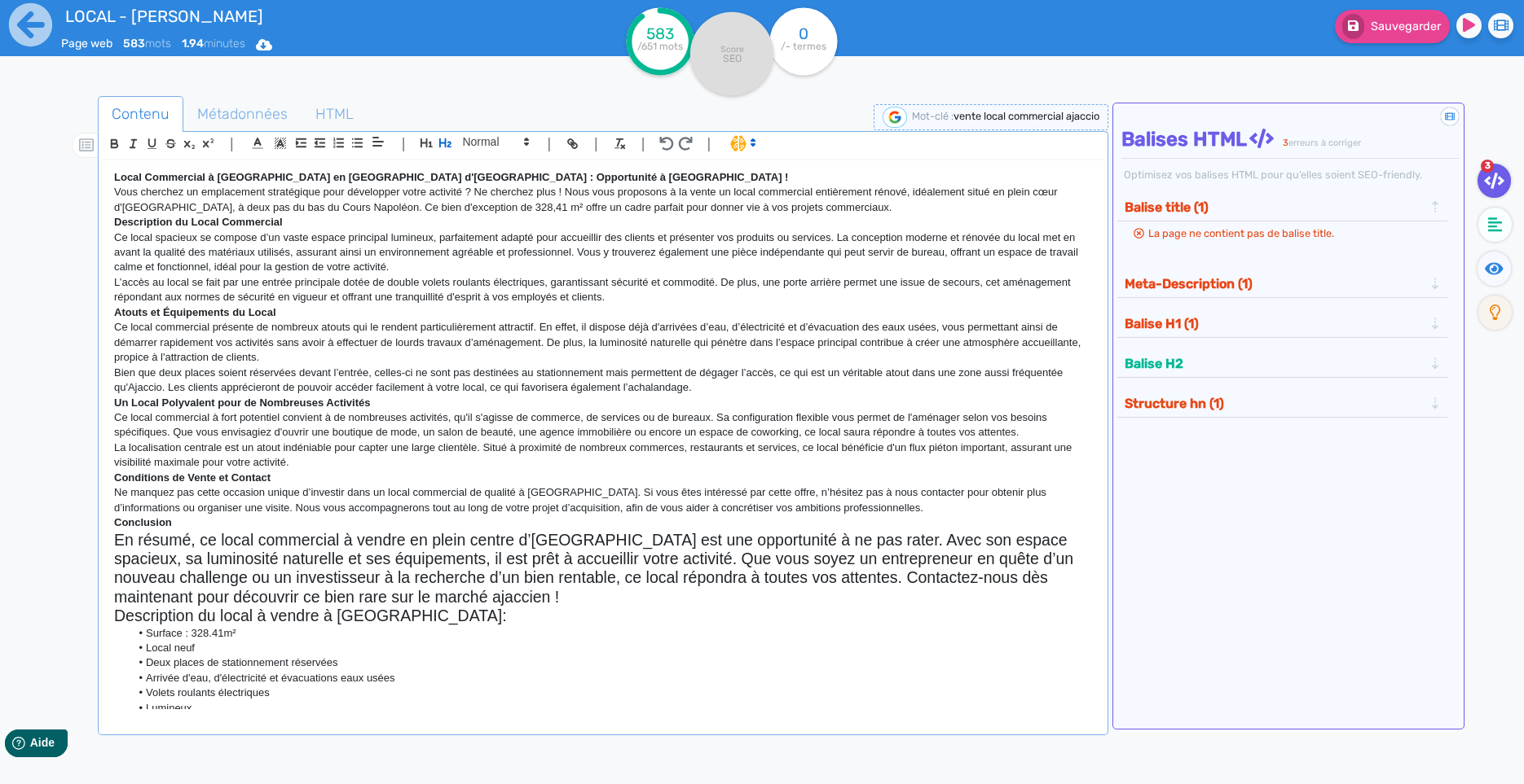
click at [487, 599] on h2 "En résumé, ce local commercial à vendre en plein centre d’Ajaccio est une oppor…" at bounding box center [603, 569] width 978 height 77
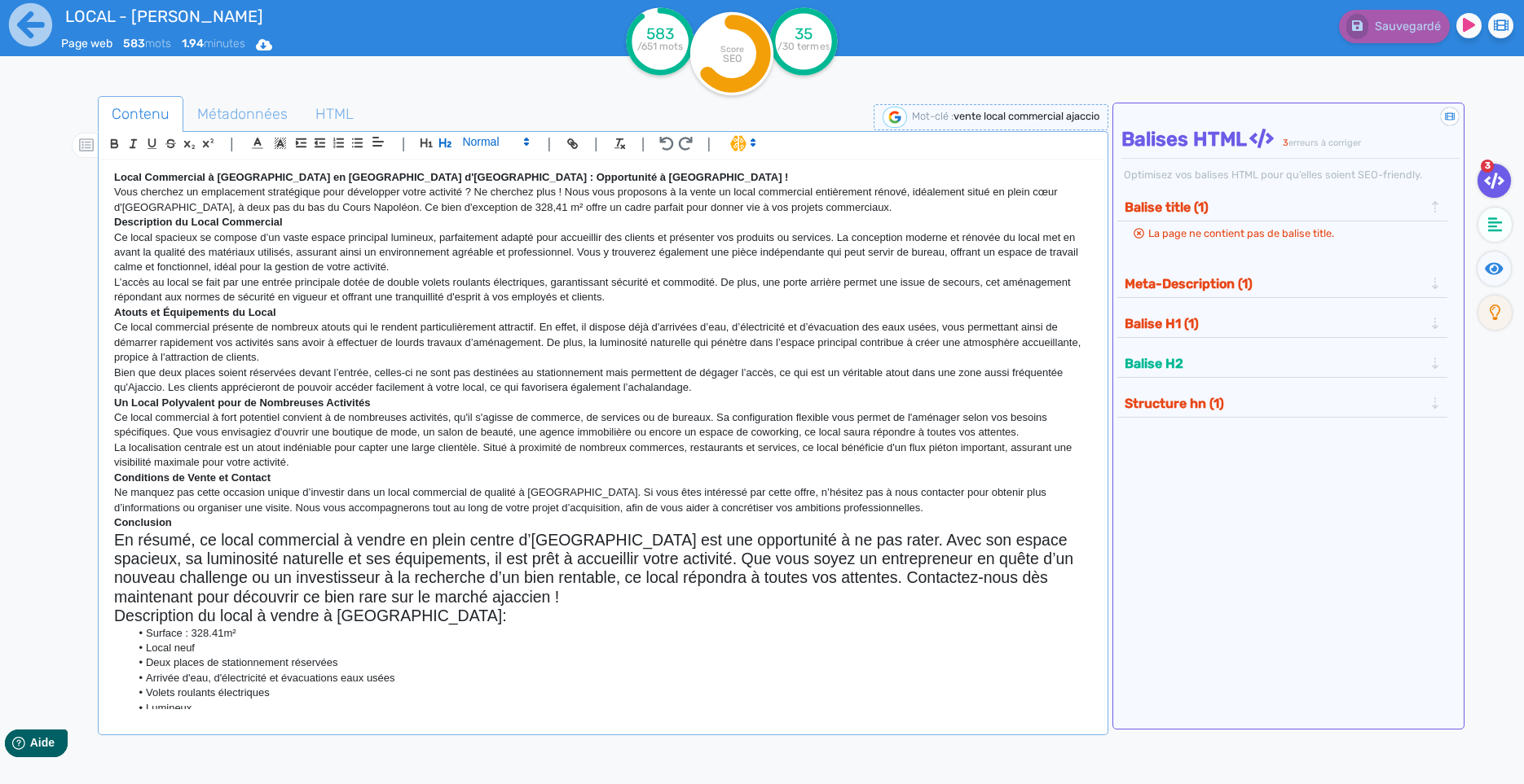
click at [467, 142] on span at bounding box center [494, 141] width 79 height 19
click at [488, 279] on span at bounding box center [494, 273] width 65 height 25
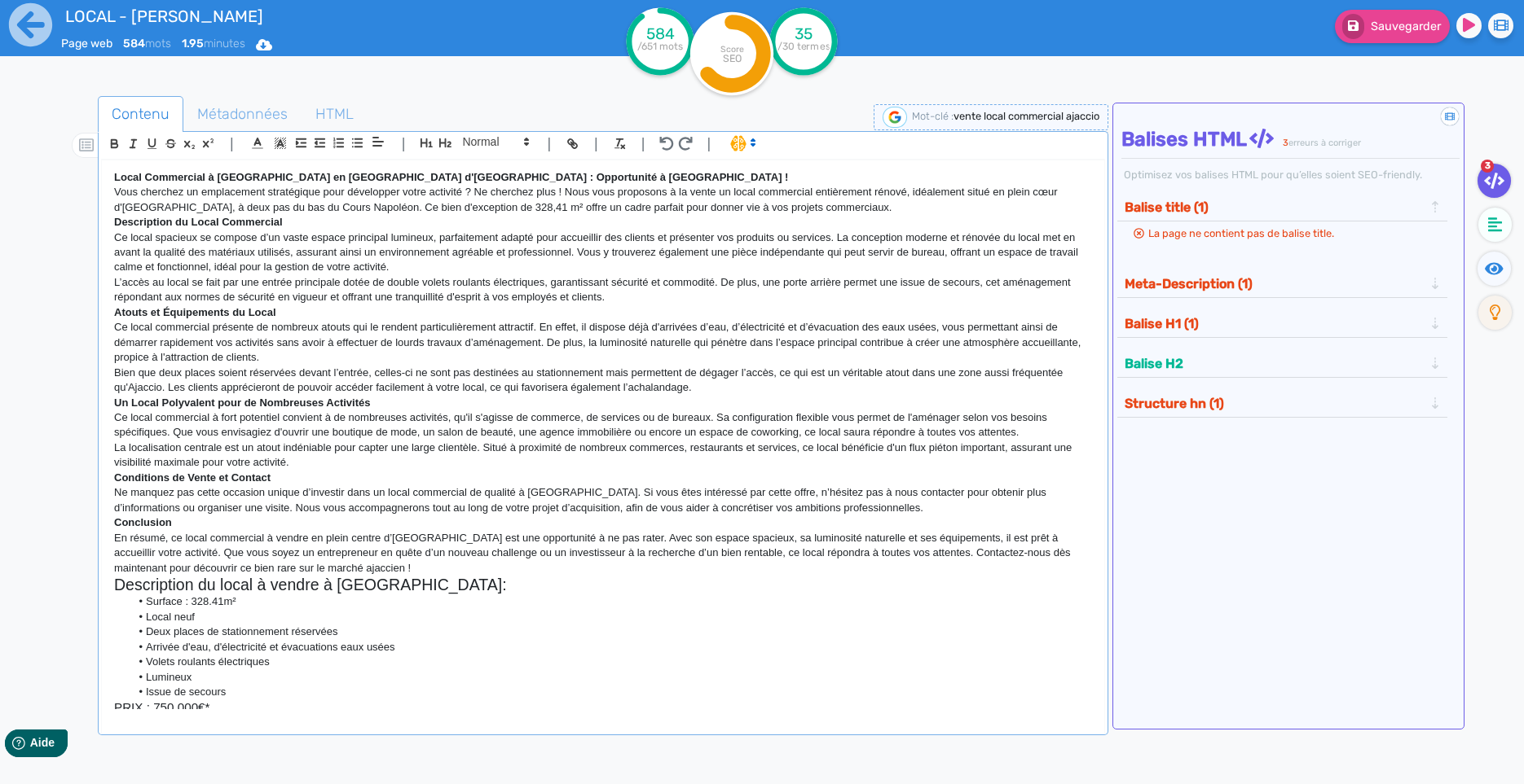
click at [356, 570] on p "En résumé, ce local commercial à vendre en plein centre d’Ajaccio est une oppor…" at bounding box center [603, 553] width 978 height 45
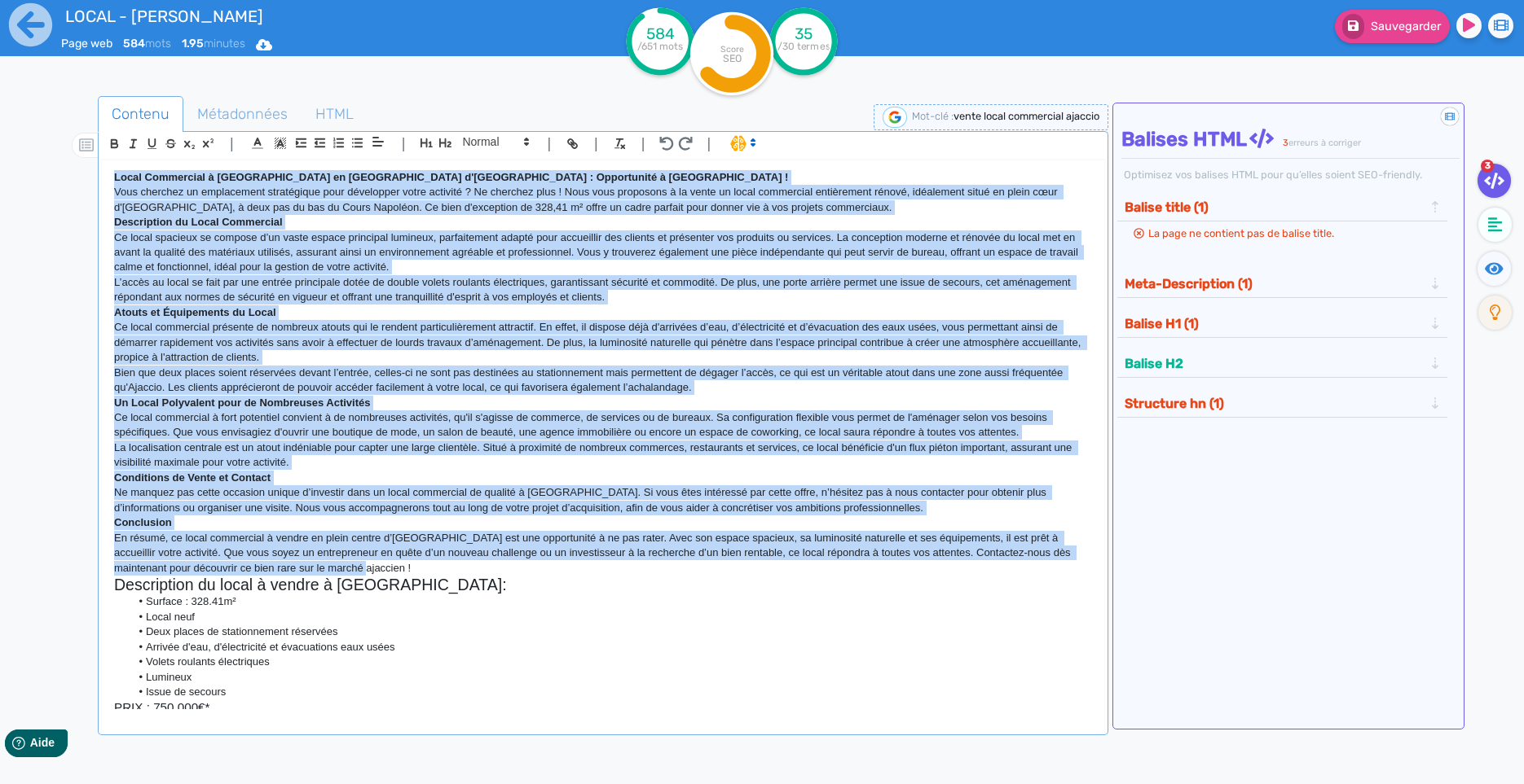
click at [116, 182] on strong "Local Commercial à Vendre en Plein Centre d'AJACCIO : Opportunité à Saisir !" at bounding box center [451, 177] width 674 height 12
copy div "Local Commercial à Vendre en Plein Centre d'AJACCIO : Opportunité à Saisir ! Vo…"
